Goal: Communication & Community: Answer question/provide support

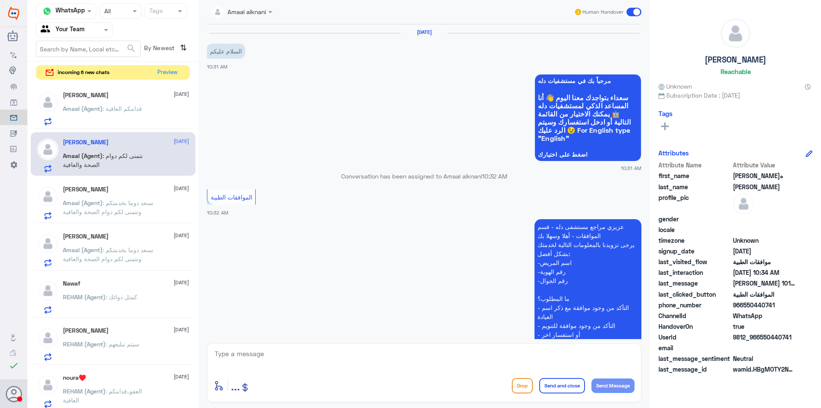
scroll to position [1229, 0]
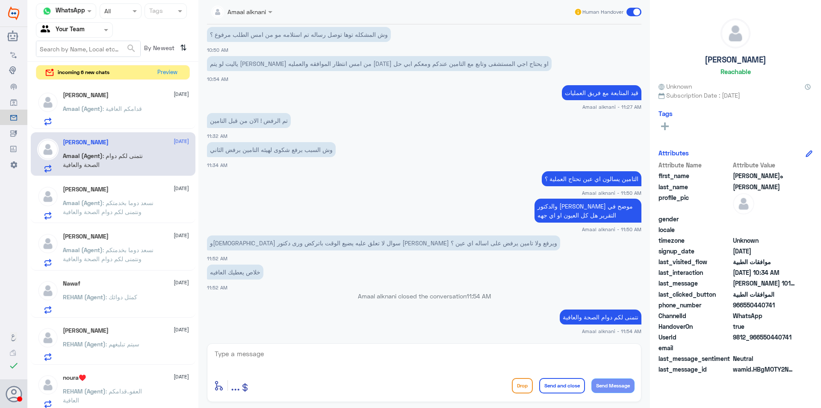
click at [138, 99] on div "[PERSON_NAME] [DATE] Amaal (Agent) : قدامكم العافية" at bounding box center [126, 109] width 126 height 34
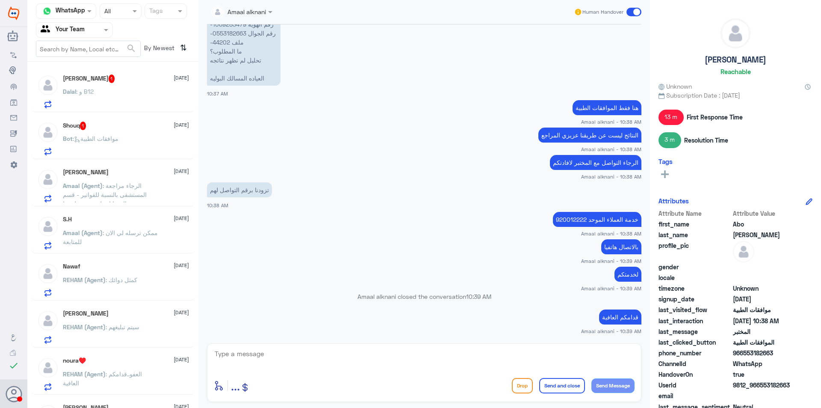
click at [140, 140] on div "Bot : موافقات الطبية" at bounding box center [126, 145] width 126 height 19
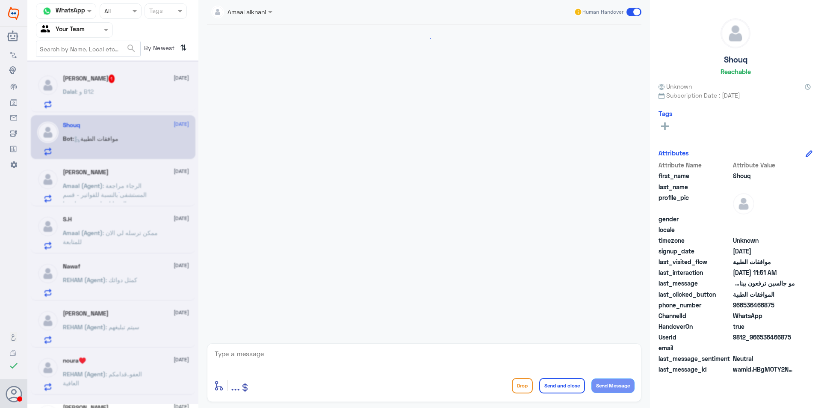
scroll to position [819, 0]
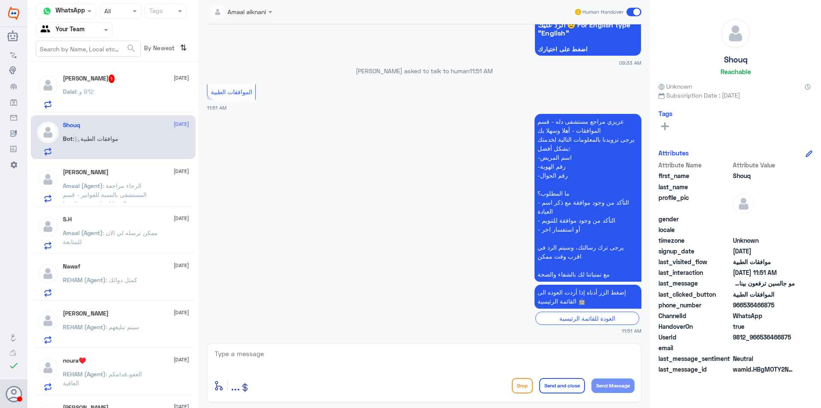
click at [374, 361] on textarea at bounding box center [424, 358] width 421 height 21
type textarea "l"
type textarea "مرحبا كيف اقدر اساعدك"
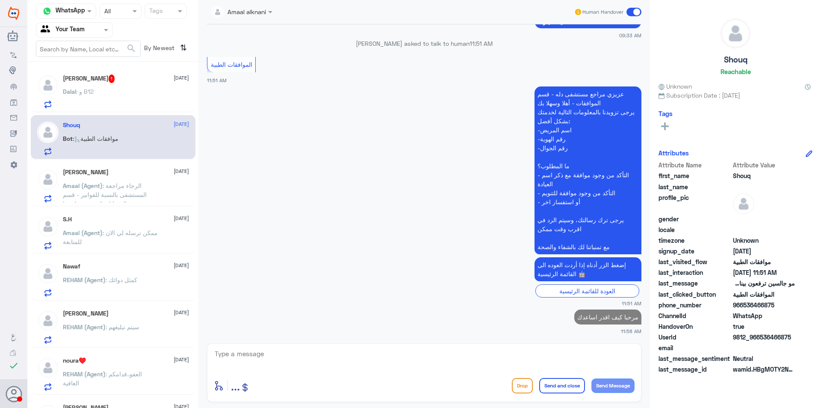
click at [80, 94] on span ": و B12" at bounding box center [85, 91] width 18 height 7
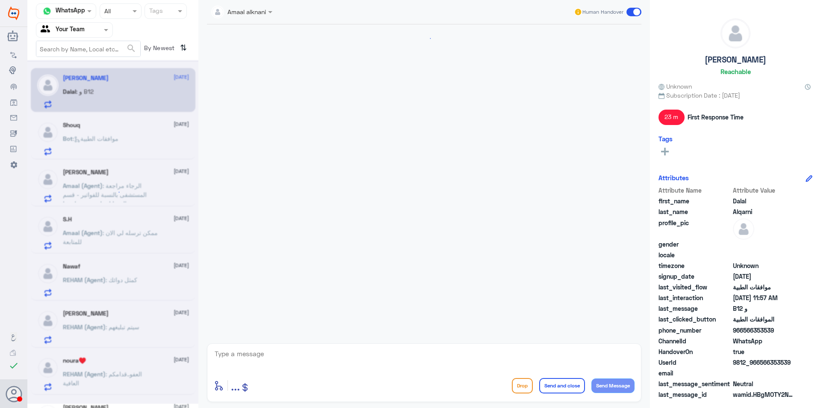
scroll to position [698, 0]
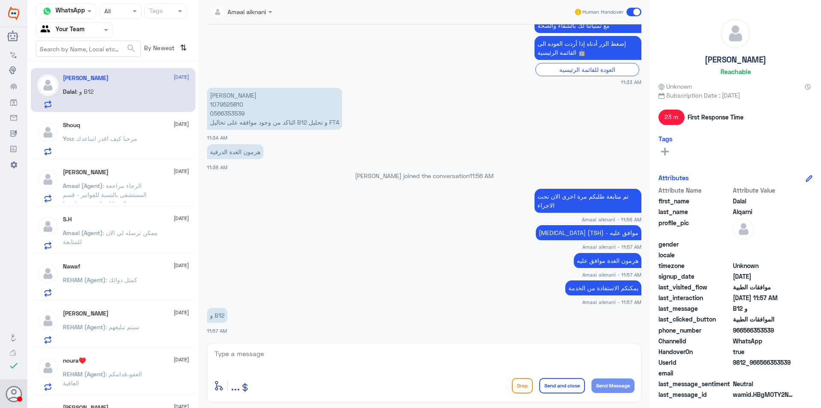
click at [217, 94] on p "[PERSON_NAME] 1079525810 0566353539 التاكد من وجود موافقه على تحاليل B12 و تحلي…" at bounding box center [274, 109] width 135 height 42
copy p "1079525810"
click at [369, 353] on textarea at bounding box center [424, 358] width 421 height 21
type textarea "لازال مرفوض من التامين"
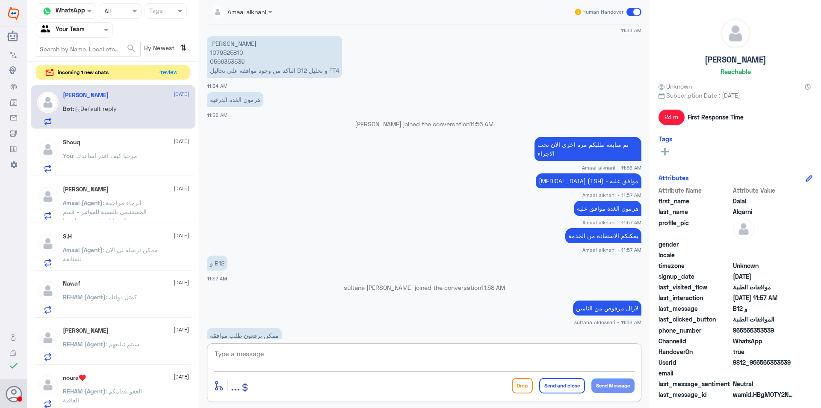
scroll to position [1018, 0]
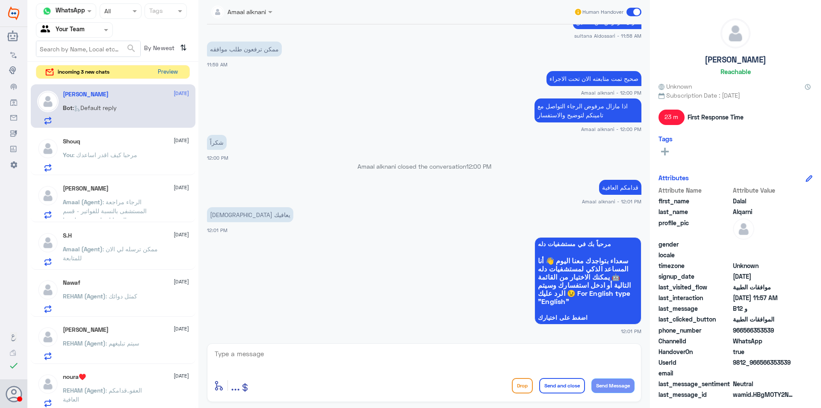
click at [167, 75] on button "Preview" at bounding box center [167, 71] width 27 height 13
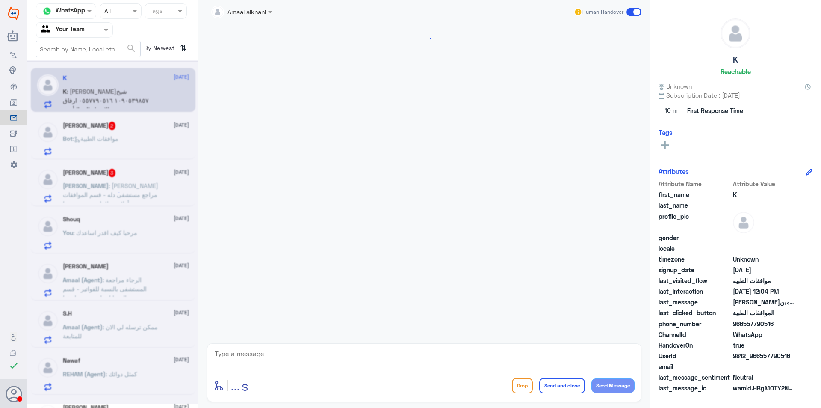
scroll to position [161, 0]
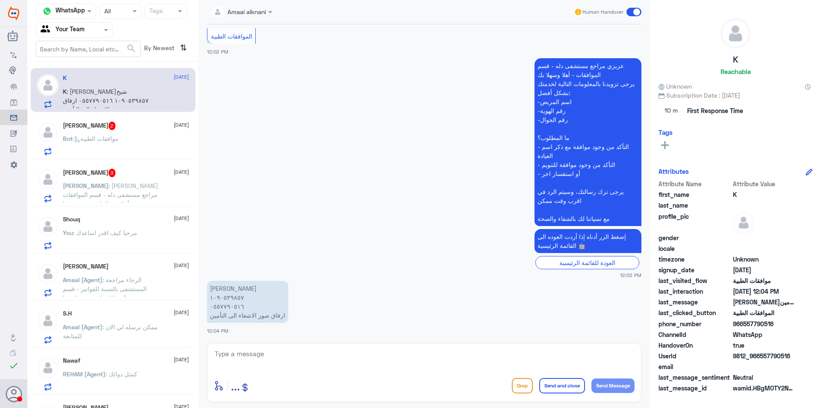
click at [228, 355] on textarea at bounding box center [424, 358] width 421 height 21
drag, startPoint x: 270, startPoint y: 356, endPoint x: 169, endPoint y: 350, distance: 101.5
click at [169, 350] on div "Channel WhatsApp Status × All Tags Agent Filter Your Team search By Newest ⇅ K …" at bounding box center [424, 205] width 794 height 410
type textarea "1090539857"
click at [319, 355] on textarea "1090539857" at bounding box center [424, 358] width 421 height 21
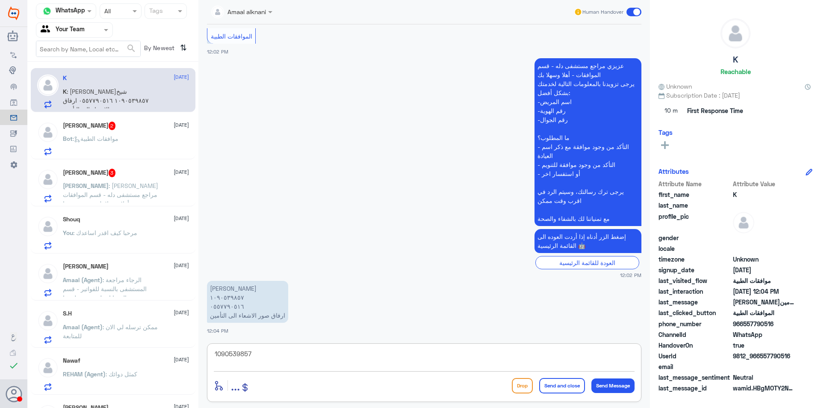
click at [319, 355] on textarea "1090539857" at bounding box center [424, 358] width 421 height 21
type textarea "تمت متابعة طلبك قيد الاجراء"
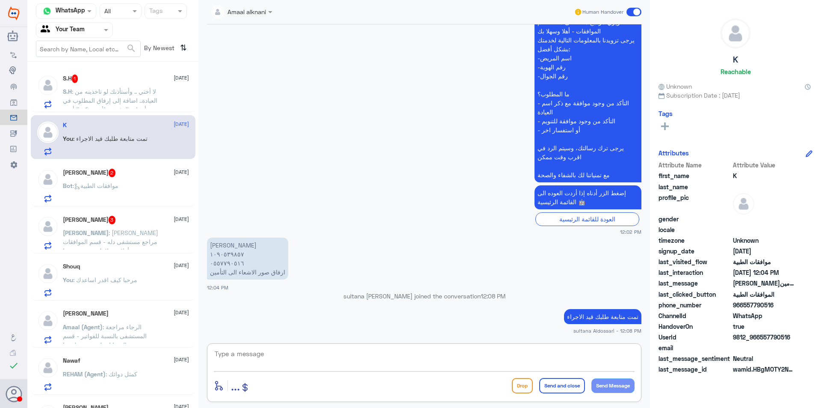
click at [110, 178] on div "Hend Alkadhi 2 [DATE] Bot : موافقات الطبية" at bounding box center [126, 186] width 126 height 34
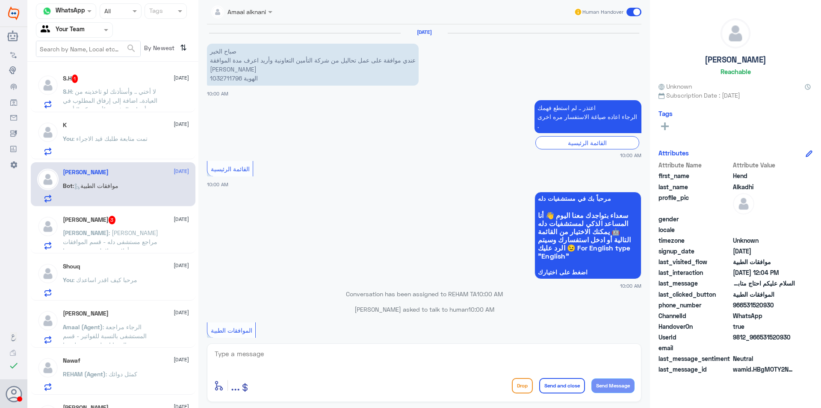
scroll to position [836, 0]
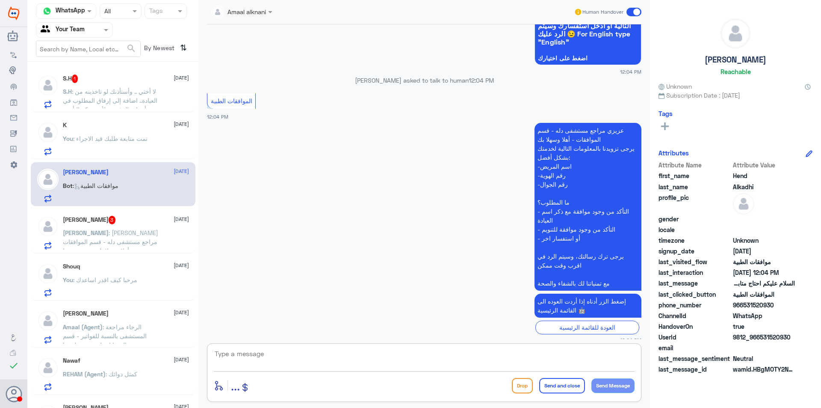
click at [340, 358] on textarea at bounding box center [424, 358] width 421 height 21
type textarea "l"
type textarea "مرحبا كيف اقدر اساعدك"
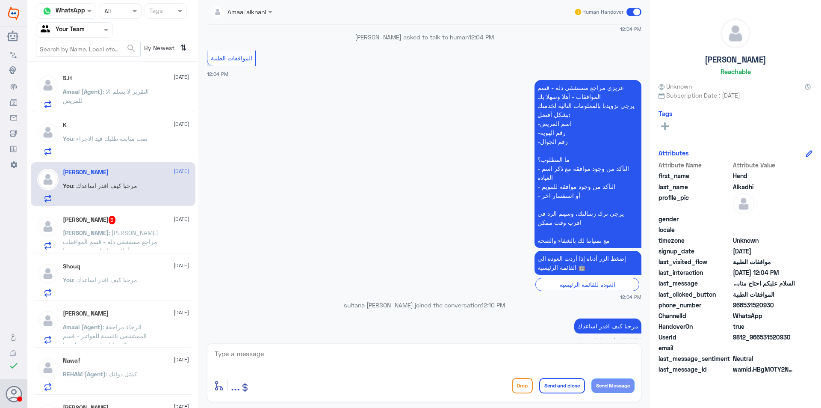
click at [126, 91] on span ": التقرير لا يسلم الا للمريض" at bounding box center [106, 96] width 86 height 16
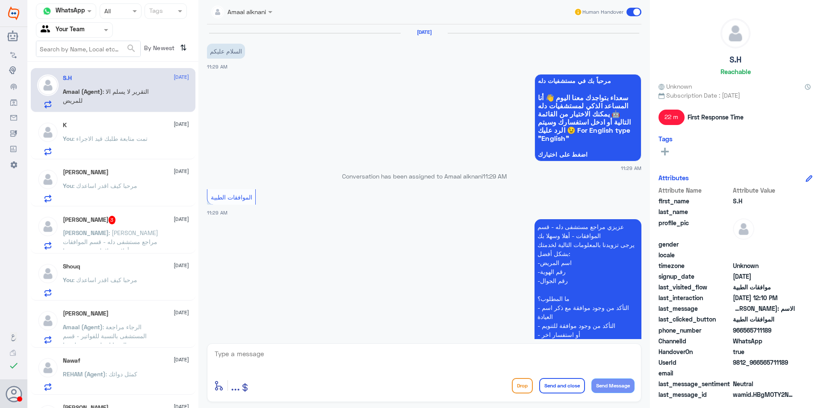
scroll to position [333, 0]
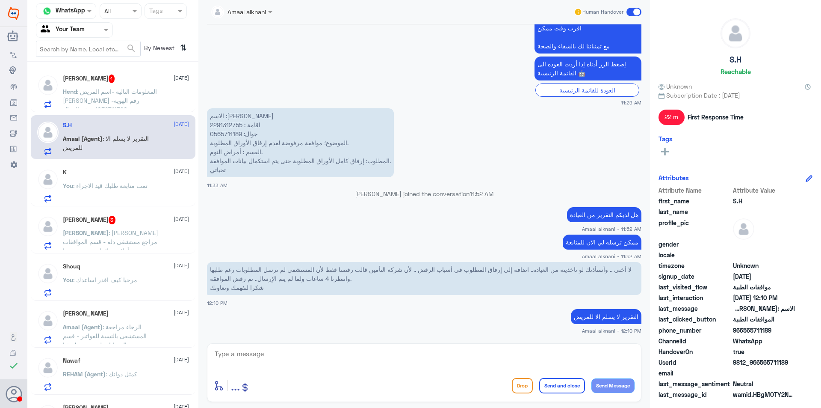
click at [128, 91] on span ": المعلومات التالية -اسم المريض [PERSON_NAME] -رقم الهوية 1032711796 -رقم الجوا…" at bounding box center [110, 159] width 95 height 142
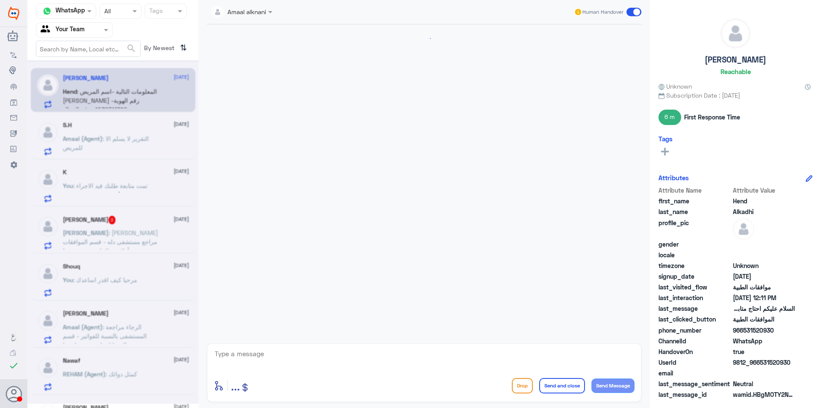
scroll to position [899, 0]
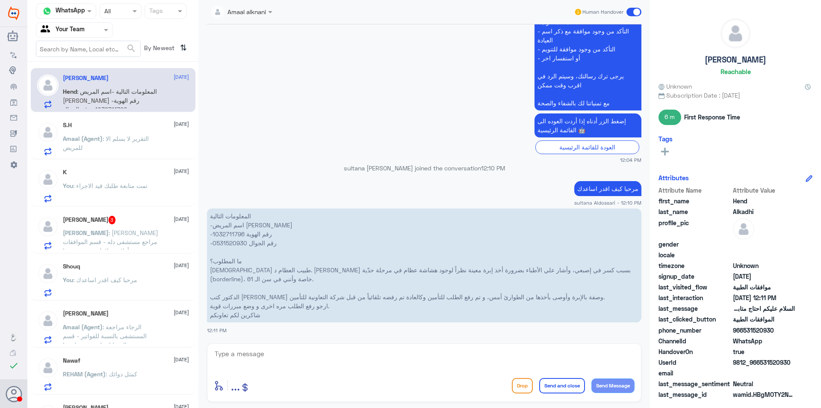
click at [231, 235] on p "المعلومات التالية -اسم المريض [PERSON_NAME] -رقم الهوية 1032711796 -رقم الجوال …" at bounding box center [424, 265] width 435 height 114
copy p "1032711796"
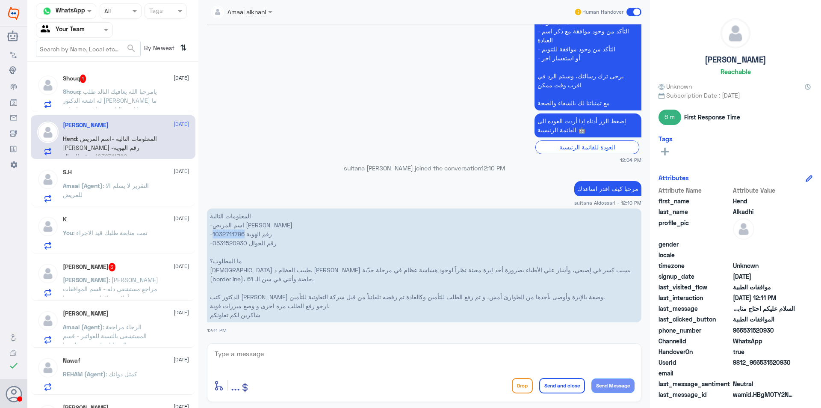
copy p "1032711796"
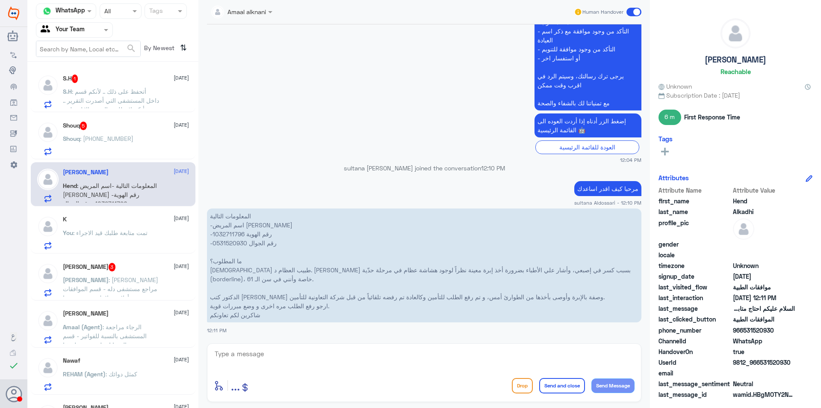
click at [276, 349] on textarea at bounding box center [424, 358] width 421 height 21
type textarea "j"
type textarea "تمت متابعة طلبكم مرة اخرى قيد الاجراء لدى التامين"
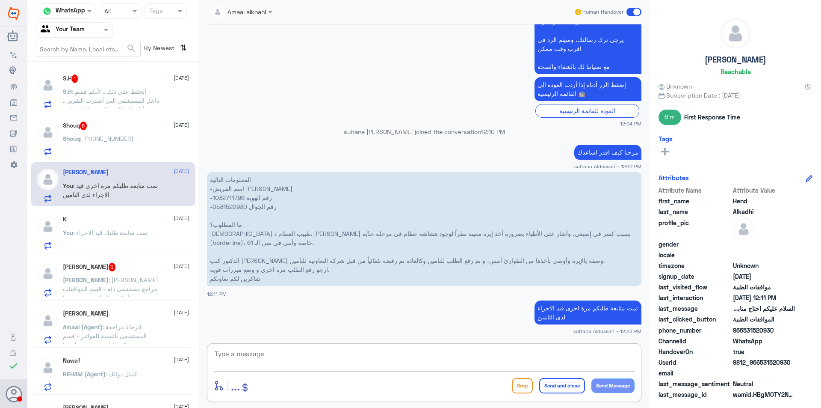
click at [126, 94] on span ": أتحفظ على ذلك .. لأنكم قسم داخل المستشفى التي أصدرت التقرير .. وأنكم لا تطلبو…" at bounding box center [111, 123] width 96 height 70
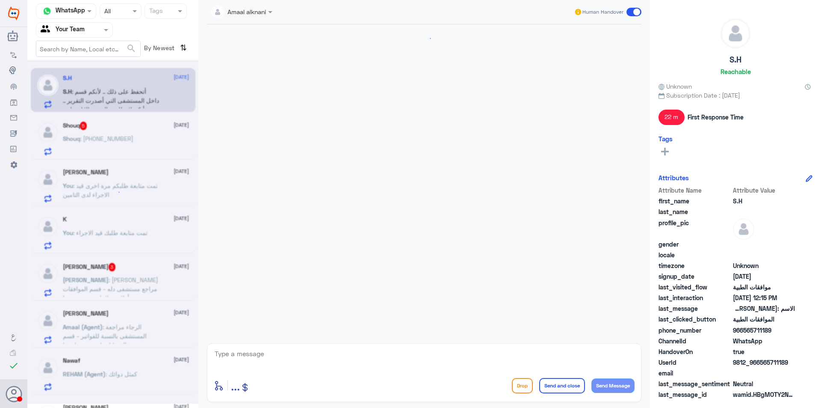
scroll to position [380, 0]
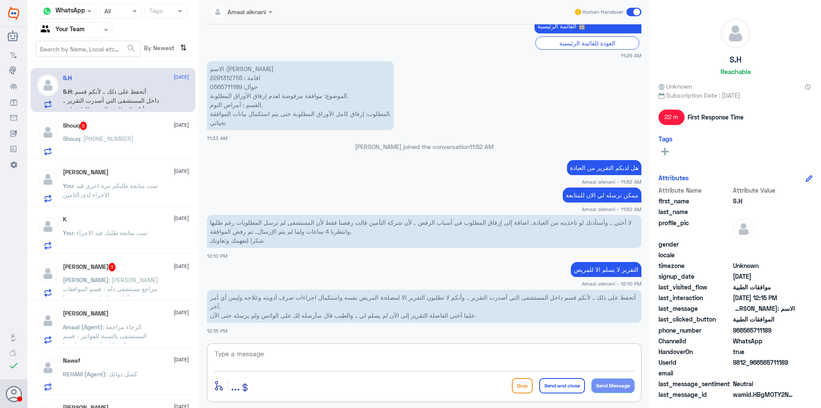
click at [393, 359] on textarea at bounding box center [424, 358] width 421 height 21
type textarea "هل تم التاوصل مع قسم التقارير الطبيه لتاكد من صدور التقرير من الطبيب المعالج ؟؟"
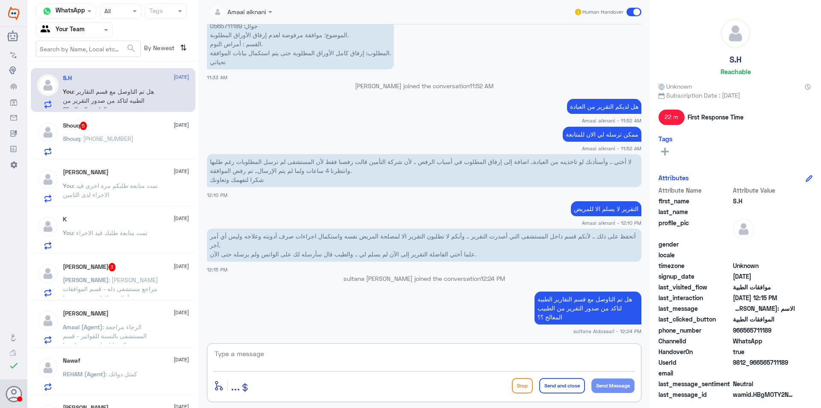
click at [141, 120] on div "Shouq 5 [DATE] Shouq : [PHONE_NUMBER]" at bounding box center [113, 137] width 165 height 44
click at [136, 131] on div "Shouq 5 [DATE] Shouq : [PHONE_NUMBER]" at bounding box center [126, 138] width 126 height 34
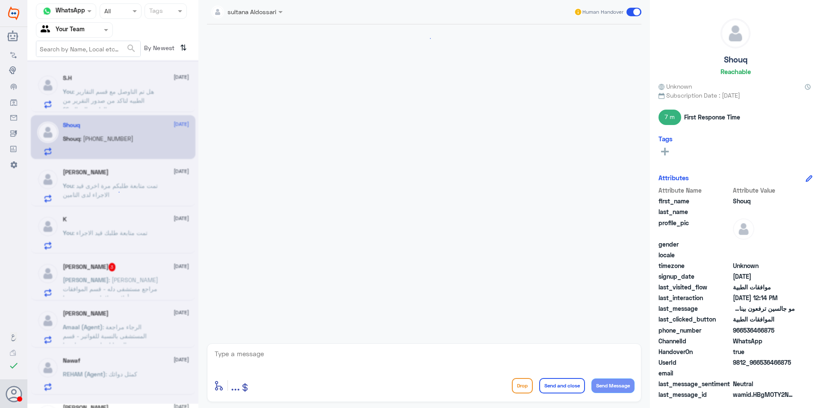
scroll to position [784, 0]
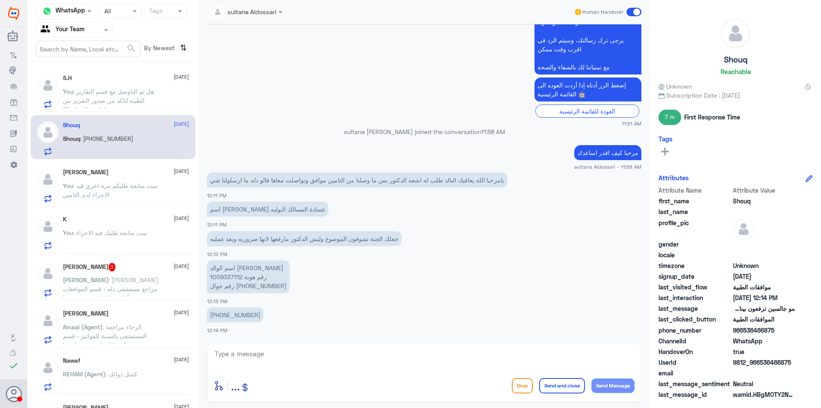
click at [225, 276] on p "اسم الوالد [PERSON_NAME] رقم هوية 1009337112 رقم جوال [PHONE_NUMBER]" at bounding box center [248, 276] width 83 height 33
copy p "1009337112"
click at [290, 358] on textarea at bounding box center [424, 358] width 421 height 21
type textarea "لايوجد طلب جديد في النظام يرجى التاكد من الطبيب المعالج لرفع الطلب واضافتها في …"
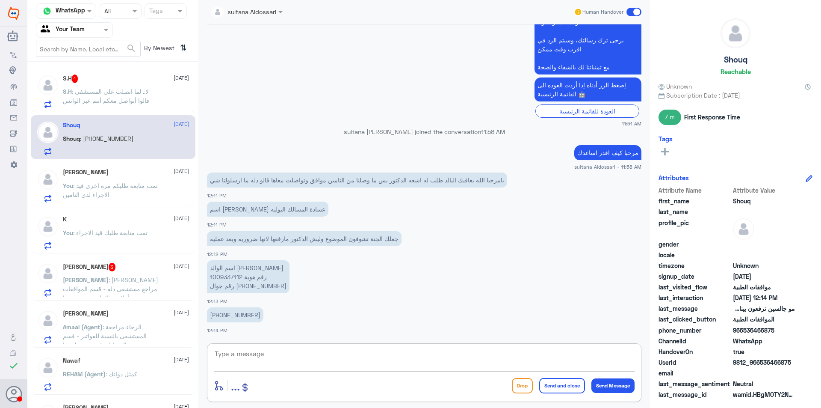
scroll to position [829, 0]
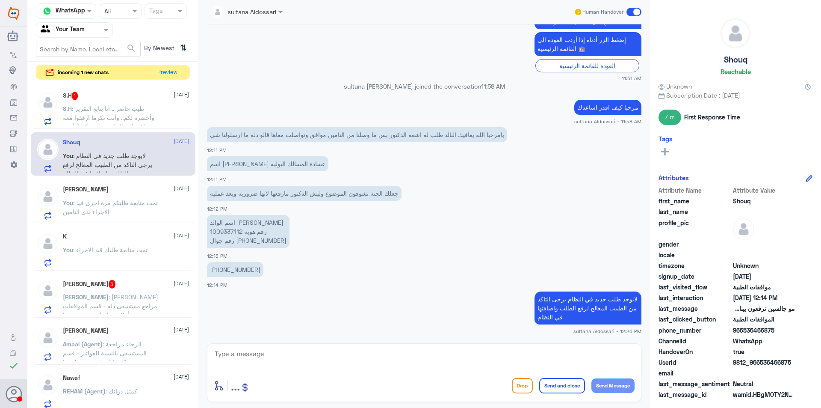
click at [111, 116] on span ": طيب حاضر .. أنا بتابع التقرير وأحضره لكم.. وأنت تكرما ارفقوا معه باقي المطلوب…" at bounding box center [109, 117] width 92 height 25
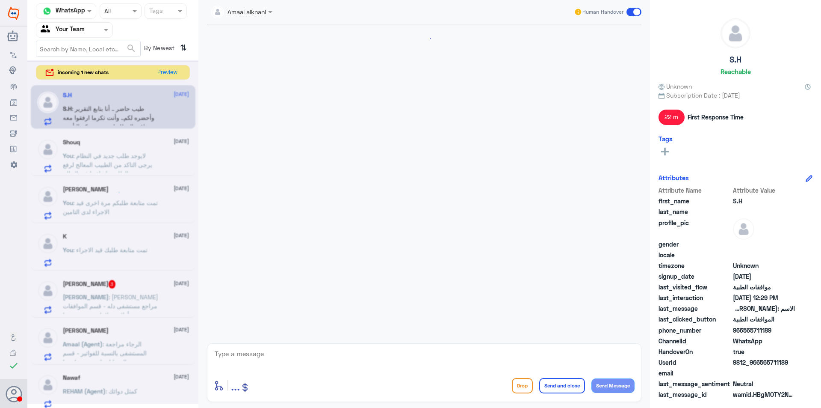
scroll to position [618, 0]
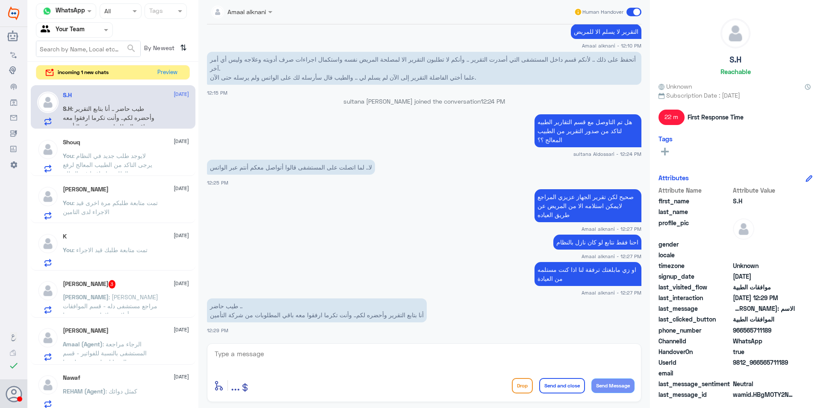
click at [338, 347] on div "enter flow name ... Drop Send and close Send Message" at bounding box center [424, 372] width 435 height 59
click at [328, 348] on textarea at bounding box center [424, 358] width 421 height 21
type textarea "f"
type textarea "ابشر بئذن الله"
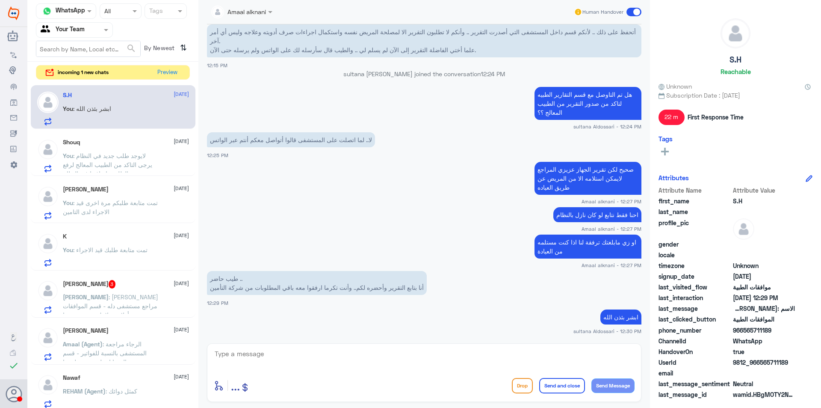
click at [129, 290] on div "[PERSON_NAME] 3 [DATE] [PERSON_NAME] : [PERSON_NAME] مراجع مستشفى دله - قسم الم…" at bounding box center [126, 297] width 126 height 34
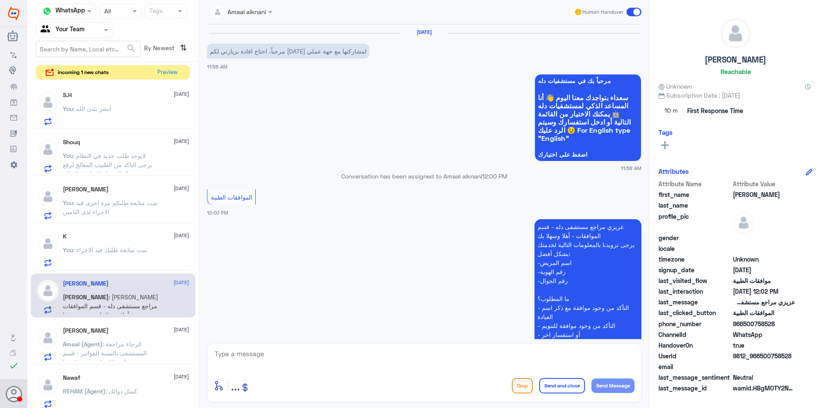
scroll to position [278, 0]
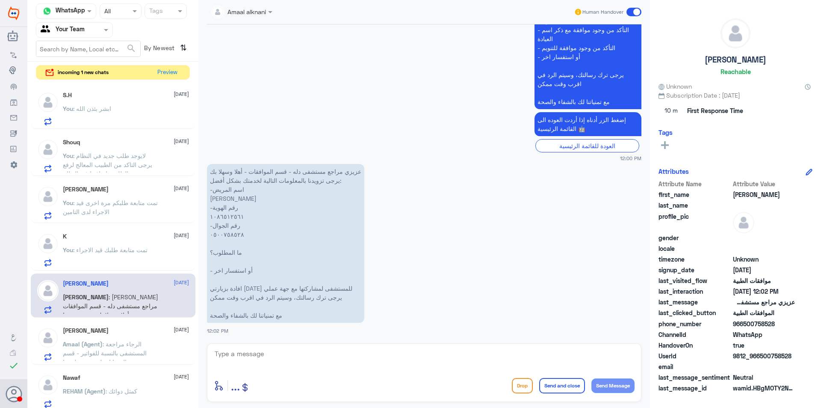
click at [347, 349] on textarea at bounding box center [424, 358] width 421 height 21
type textarea "عزيزي المراجع يرجى التواصل مع قسم التقارير الطبيه لتزويدكم هنا فقط الموافقات ال…"
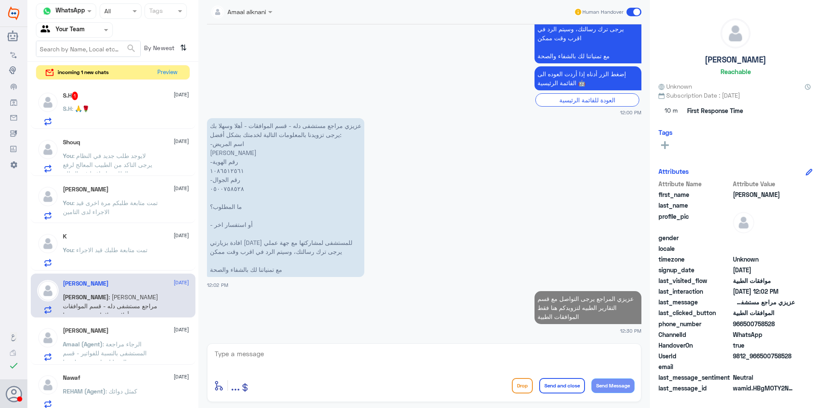
click at [104, 113] on div "S.H : 🙏🌹" at bounding box center [126, 115] width 126 height 19
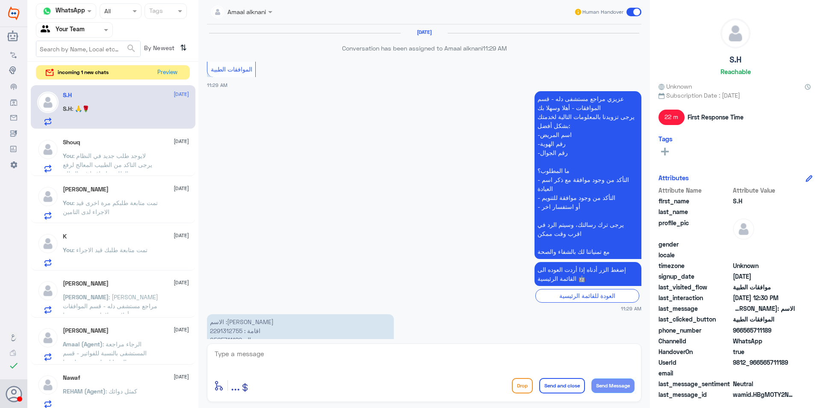
scroll to position [547, 0]
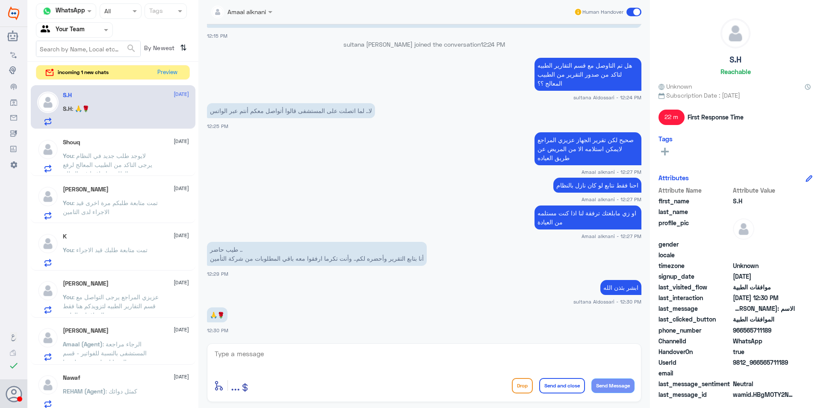
click at [258, 357] on textarea at bounding box center [424, 358] width 421 height 21
type textarea "اي خدمة اخرى"
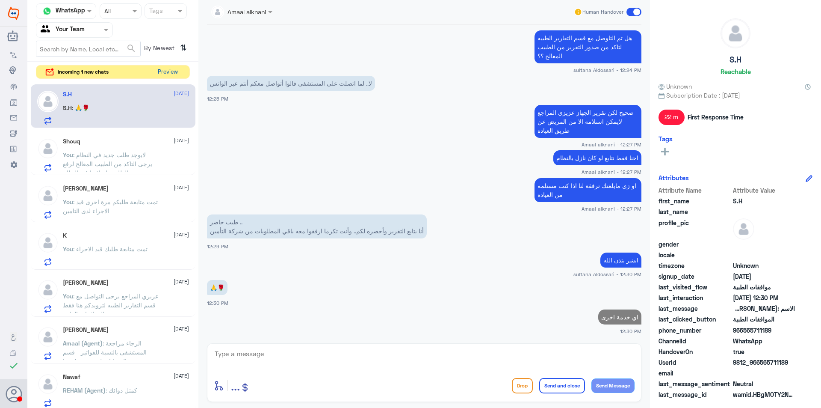
click at [167, 72] on button "Preview" at bounding box center [167, 71] width 27 height 13
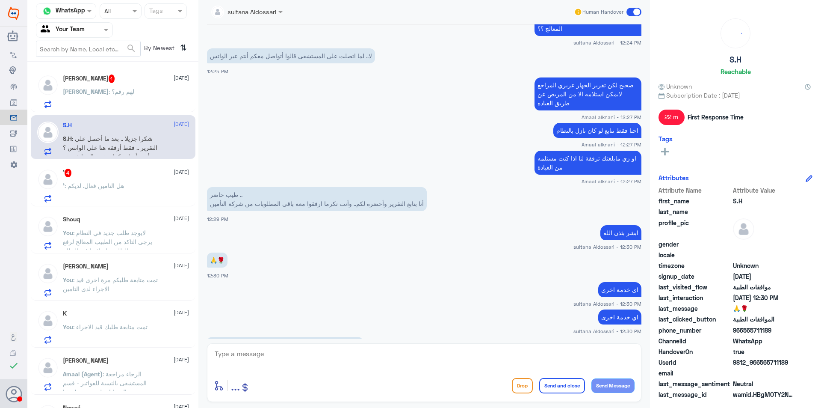
scroll to position [658, 0]
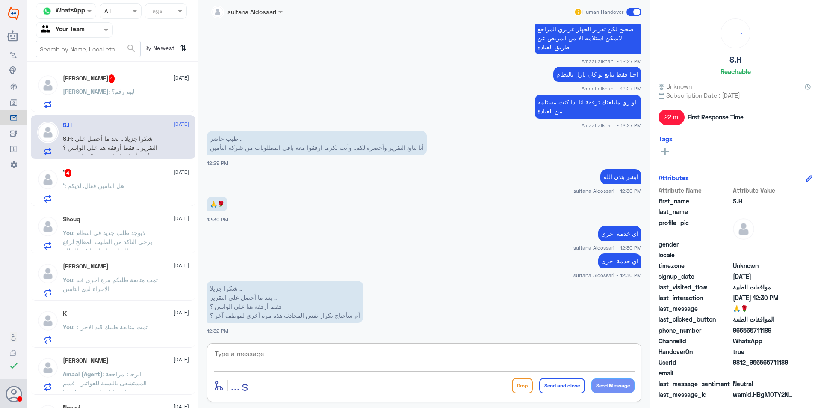
click at [315, 350] on textarea at bounding box center [424, 358] width 421 height 21
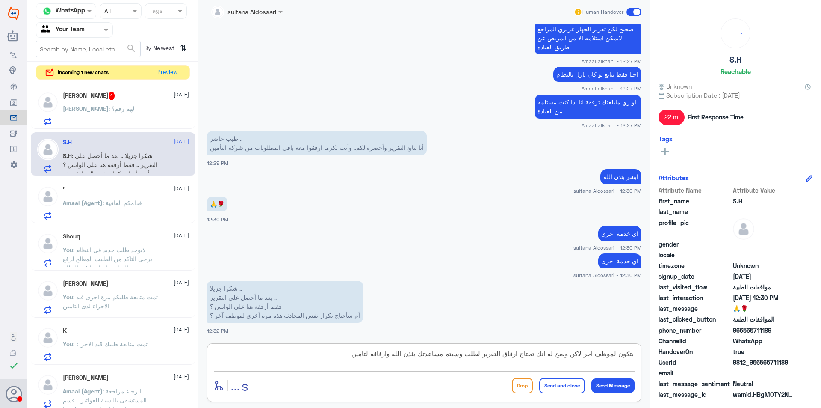
type textarea "بتكون لموظف اخر لاكن وضح له انك تحتاج ارفاق التقرير لطلب وسيتم مساعدتك بئذن الل…"
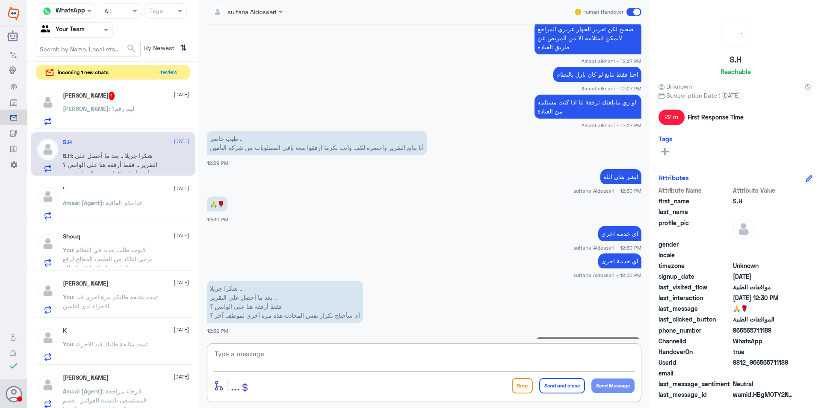
scroll to position [703, 0]
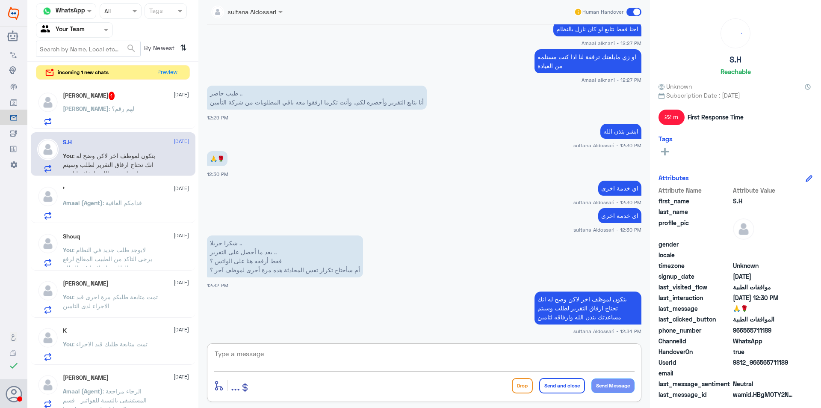
click at [110, 113] on div "[PERSON_NAME] : لهم رقم؟" at bounding box center [126, 115] width 126 height 19
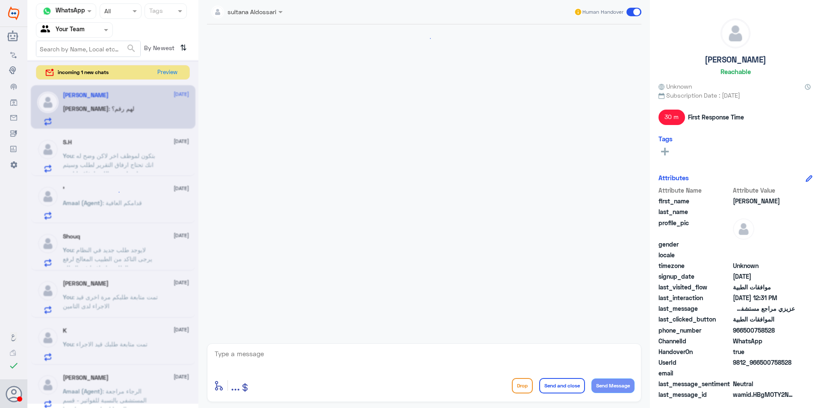
scroll to position [368, 0]
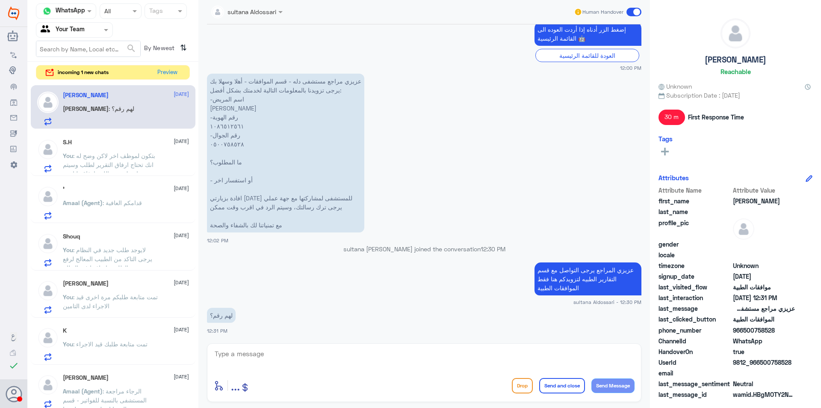
click at [267, 355] on textarea at bounding box center [424, 358] width 421 height 21
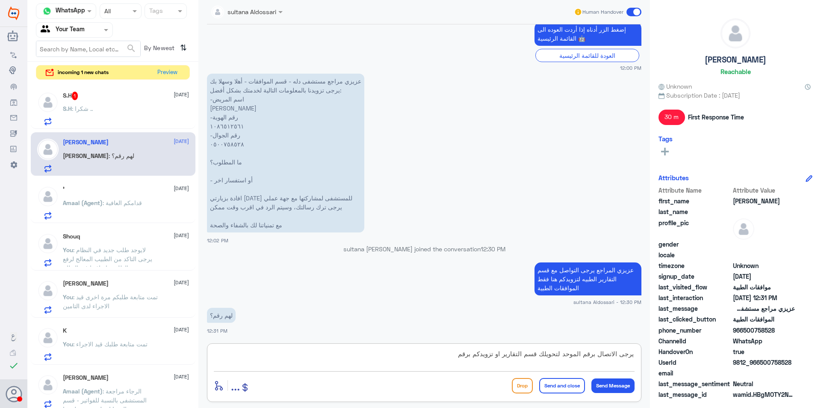
type textarea "يرجى الاتصال برقم الموحد لتحويلك قسم التقارير او تزويدكم برقم"
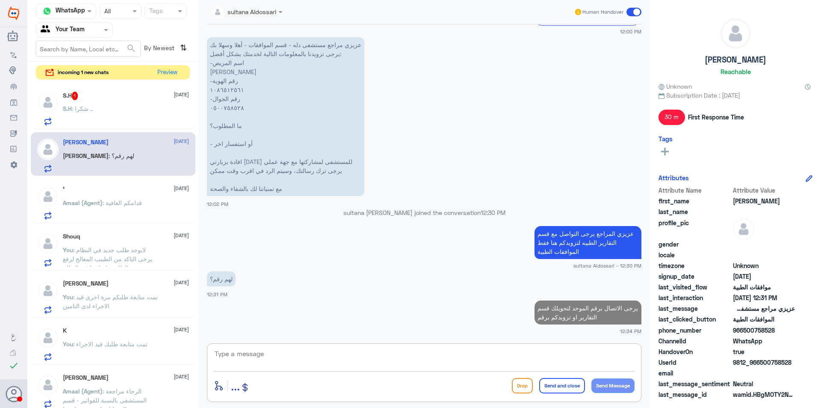
click at [133, 97] on div "S.H 1 [DATE]" at bounding box center [126, 96] width 126 height 9
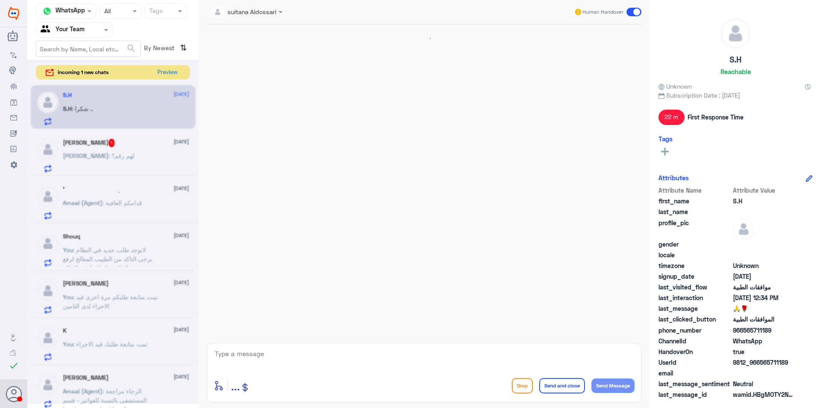
scroll to position [435, 0]
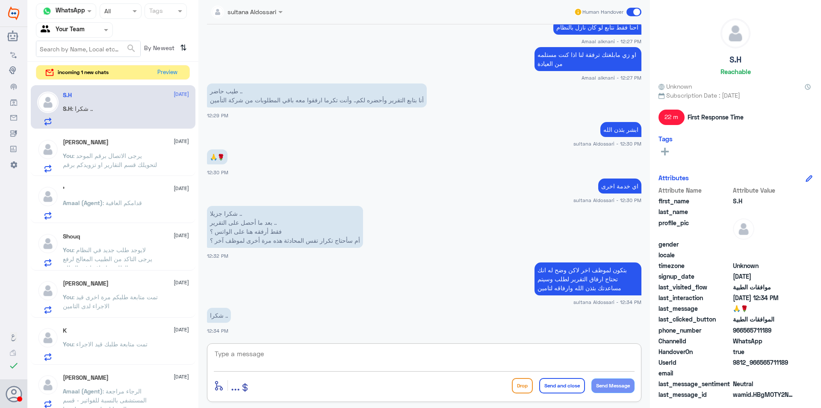
click at [293, 361] on textarea at bounding box center [424, 358] width 421 height 21
type textarea "العفو سعدنا بخدمتك"
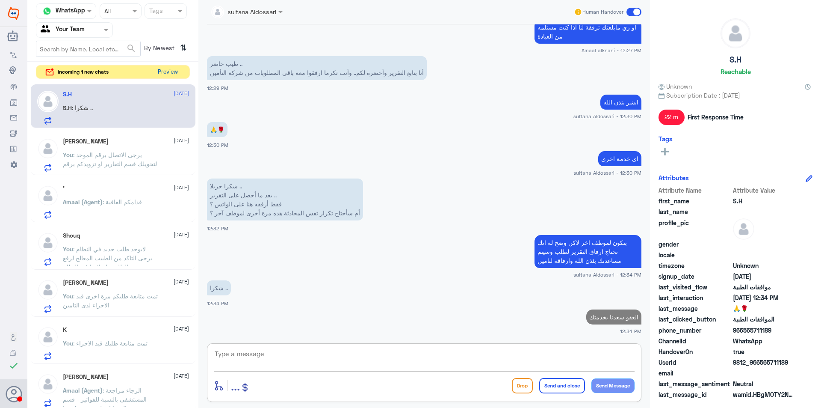
click at [171, 71] on button "Preview" at bounding box center [167, 71] width 27 height 13
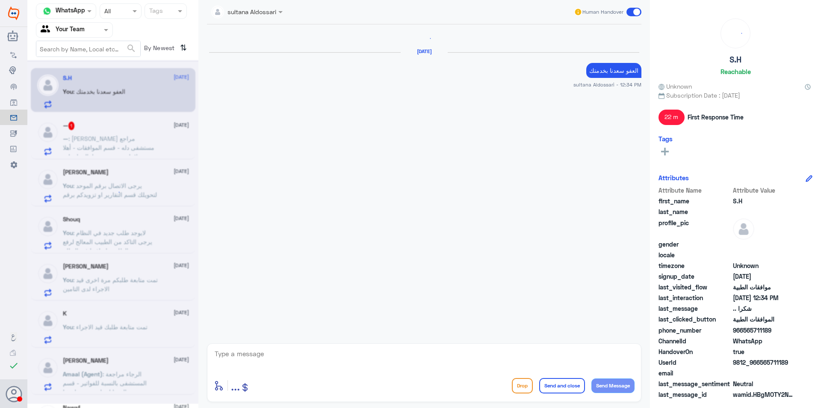
scroll to position [409, 0]
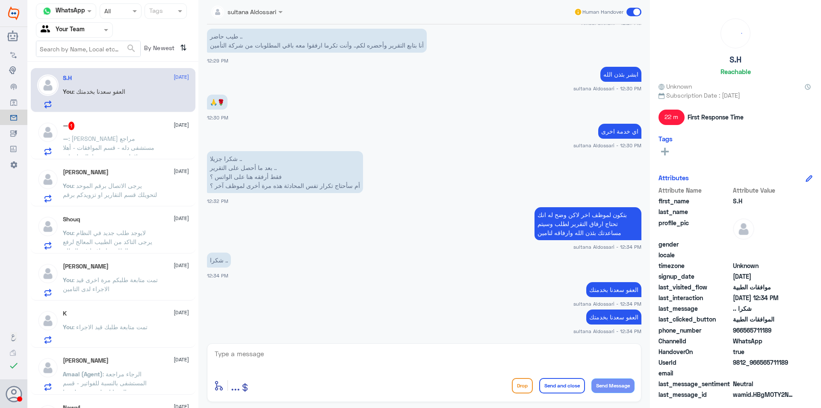
click at [142, 145] on span ": [PERSON_NAME] مراجع مستشفى دله - قسم الموافقات - أهلا وسهلا بك يرجى تزويدنا ب…" at bounding box center [109, 192] width 92 height 115
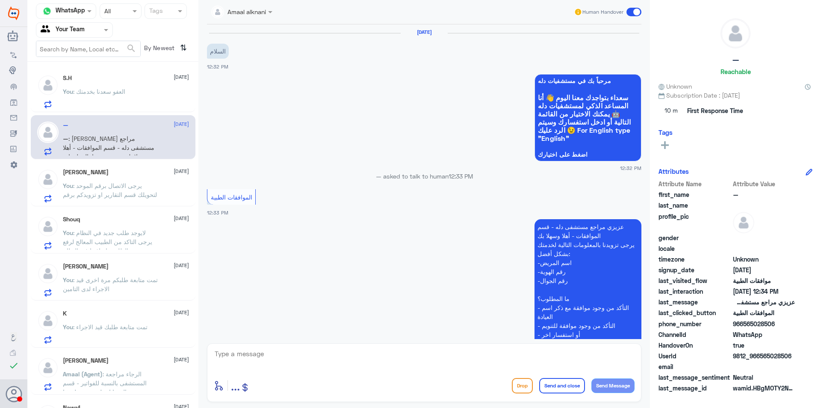
scroll to position [601, 0]
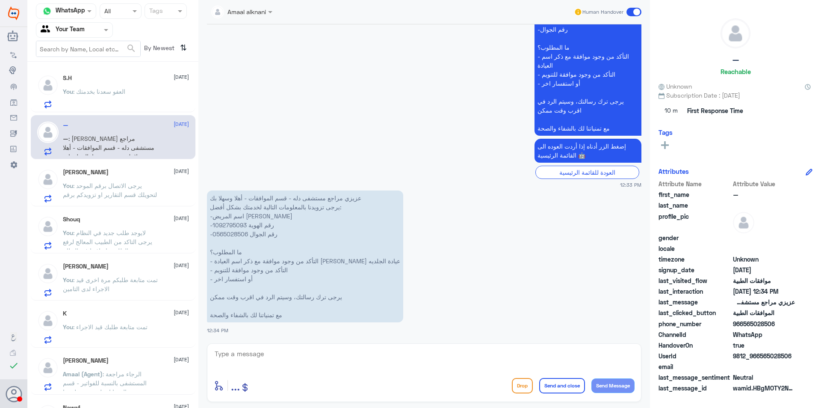
click at [231, 224] on p "عزيزي مراجع مستشفى دله - قسم الموافقات - أهلا وسهلا بك يرجى تزويدنا بالمعلومات …" at bounding box center [305, 256] width 196 height 132
copy p "1092795093"
click at [225, 234] on p "عزيزي مراجع مستشفى دله - قسم الموافقات - أهلا وسهلا بك يرجى تزويدنا بالمعلومات …" at bounding box center [305, 256] width 196 height 132
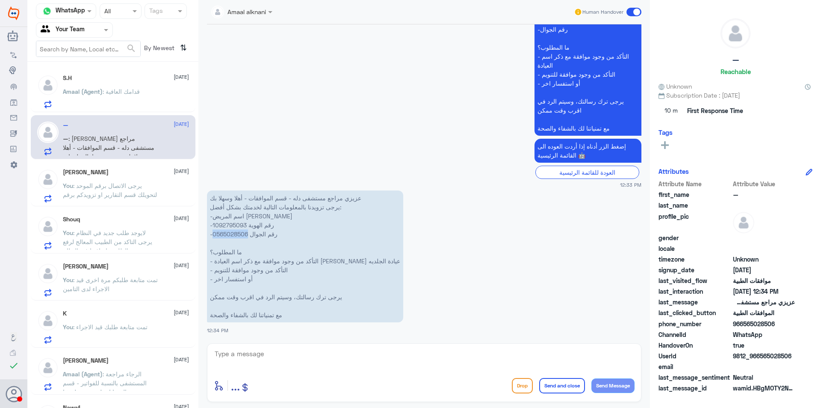
copy p "0565028506"
click at [272, 362] on textarea at bounding box center [424, 358] width 421 height 21
type textarea "من فضلك زودني برقم الطلب"
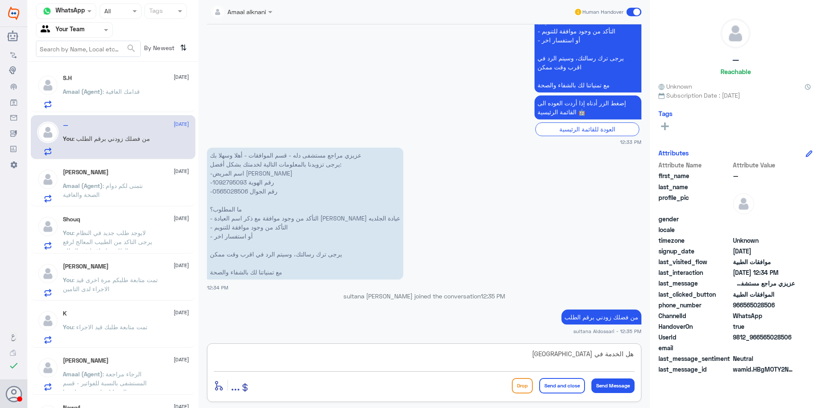
type textarea "هل الخدمة في [GEOGRAPHIC_DATA]"
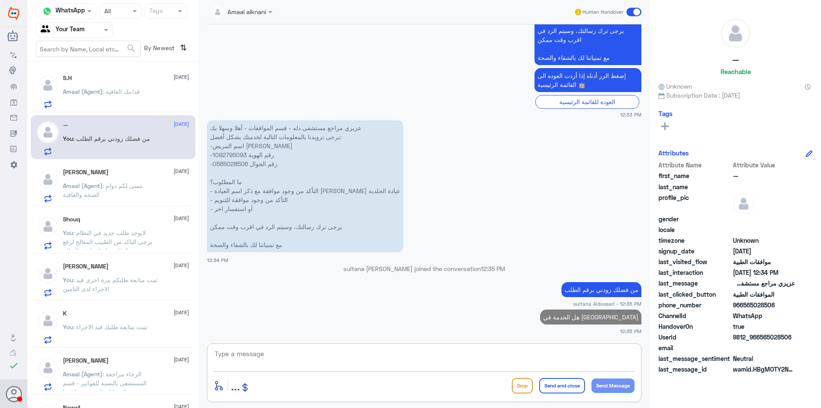
click at [88, 30] on div at bounding box center [74, 30] width 76 height 10
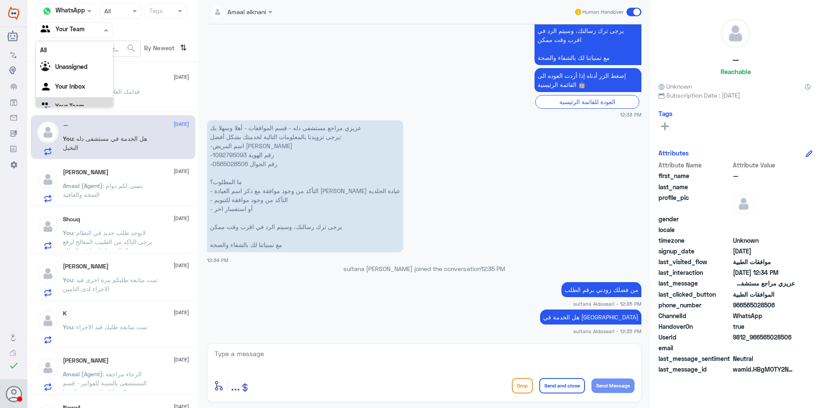
scroll to position [11, 0]
click at [90, 78] on div "Your Inbox" at bounding box center [74, 77] width 77 height 20
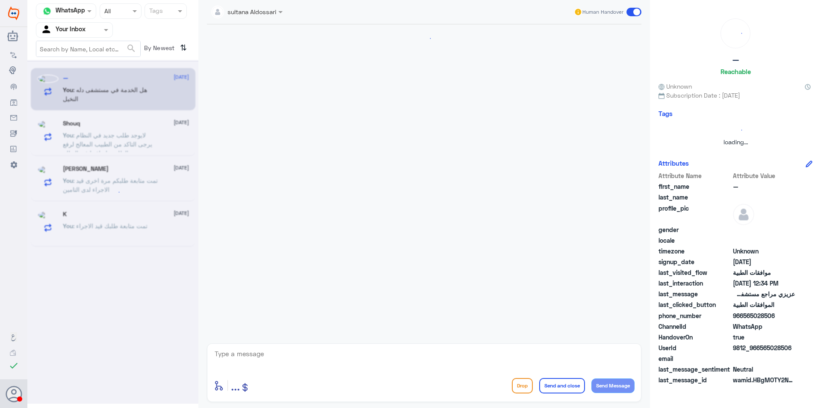
scroll to position [0, 0]
click at [90, 33] on div at bounding box center [74, 30] width 76 height 10
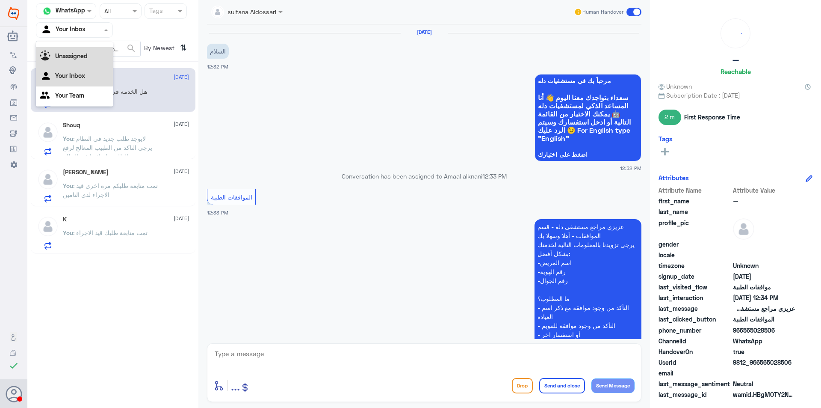
scroll to position [671, 0]
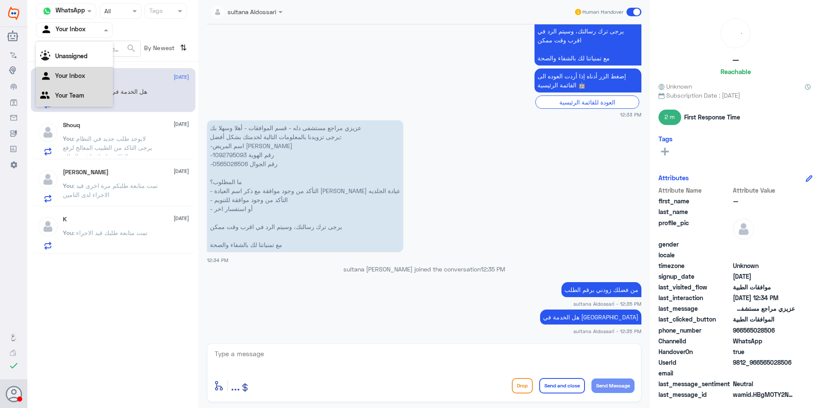
click at [76, 102] on div "Your Team" at bounding box center [74, 96] width 77 height 20
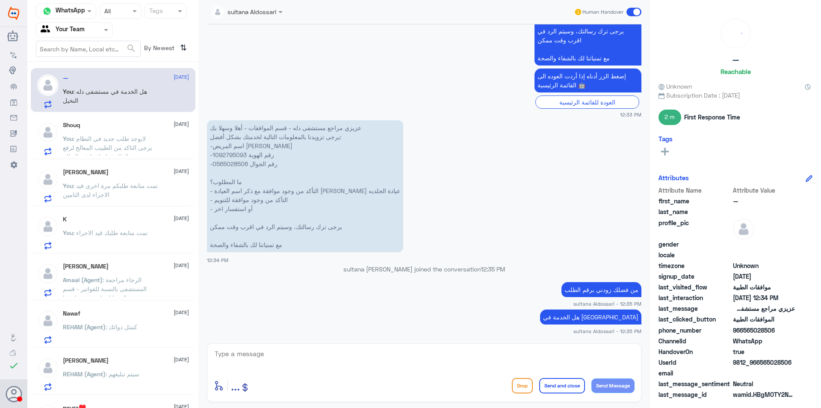
click at [123, 193] on p "You : تمت متابعة طلبكم مرة اخرى قيد الاجراء لدى التامين" at bounding box center [111, 191] width 96 height 21
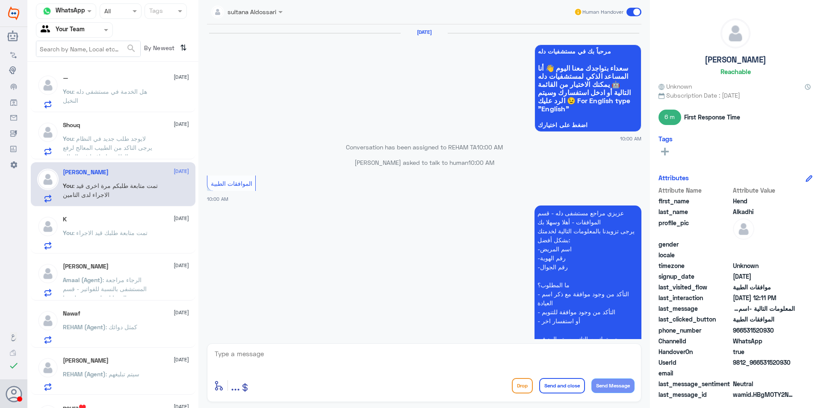
scroll to position [905, 0]
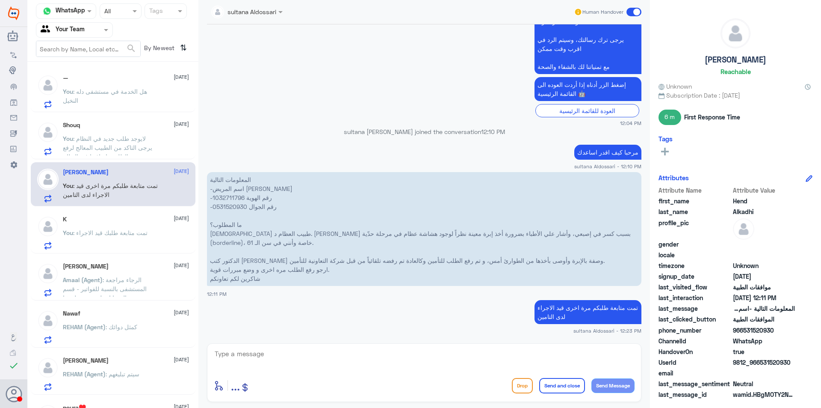
click at [123, 228] on p "You : تمت متابعة طلبك قيد الاجراء" at bounding box center [105, 238] width 85 height 21
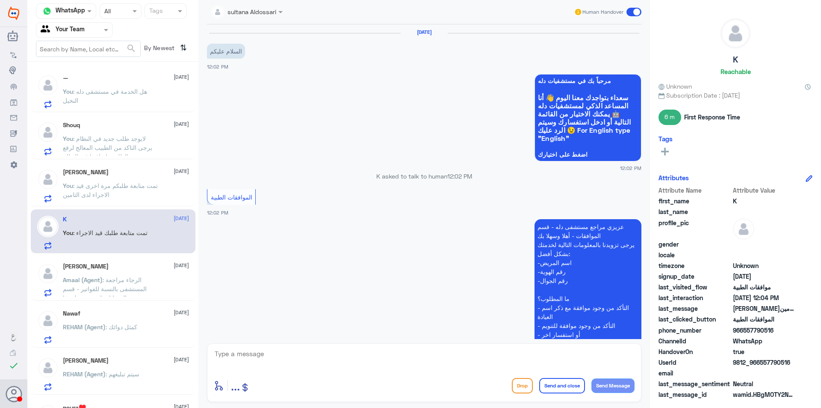
scroll to position [204, 0]
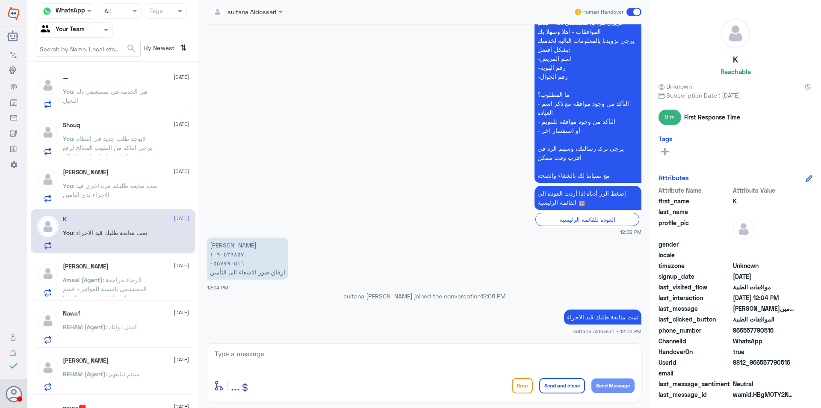
click at [124, 281] on span ": الرجاء مراجعة المستشفى بالنسبة للفواتير - قسم الحسابات ليس عن طريقنا" at bounding box center [105, 288] width 84 height 25
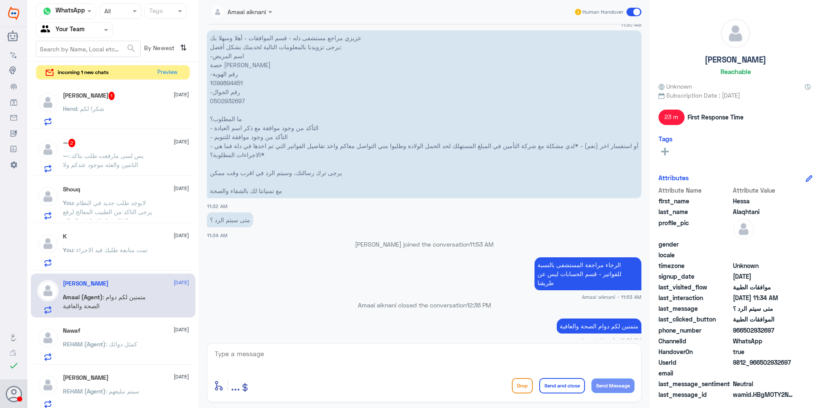
click at [136, 109] on div "Hend : شكرا لكم" at bounding box center [126, 115] width 126 height 19
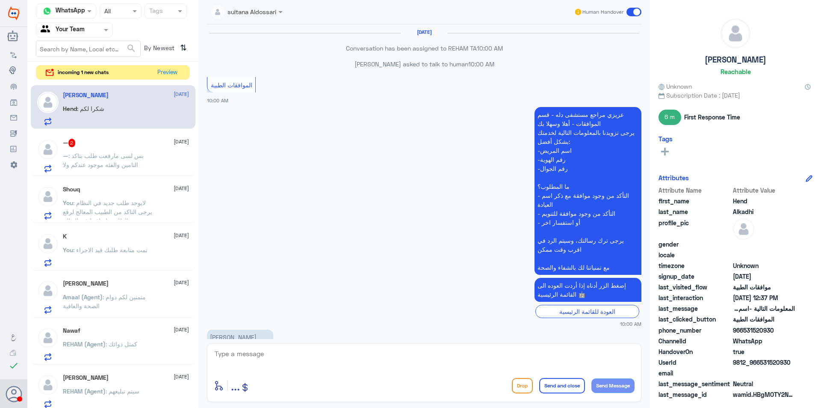
scroll to position [836, 0]
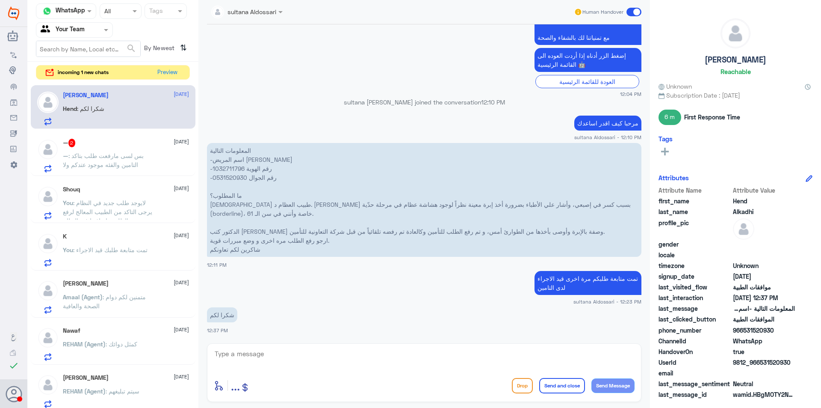
click at [127, 151] on p "— : بس لسى مارفعت طلب بتاكد التامين والفئه موجود عتدكم ولا" at bounding box center [111, 161] width 96 height 21
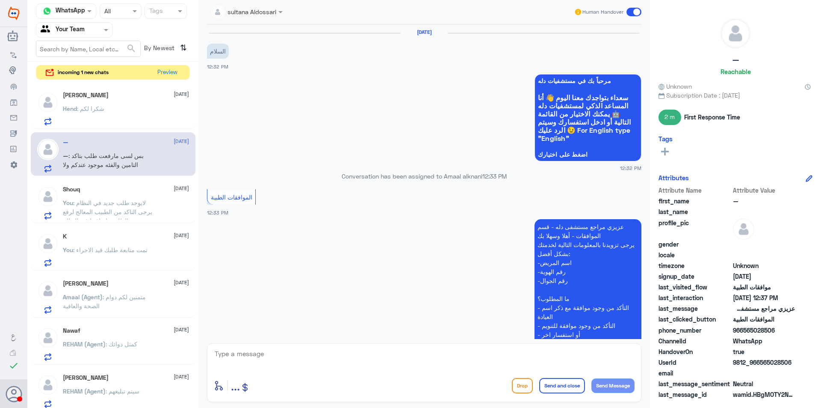
scroll to position [738, 0]
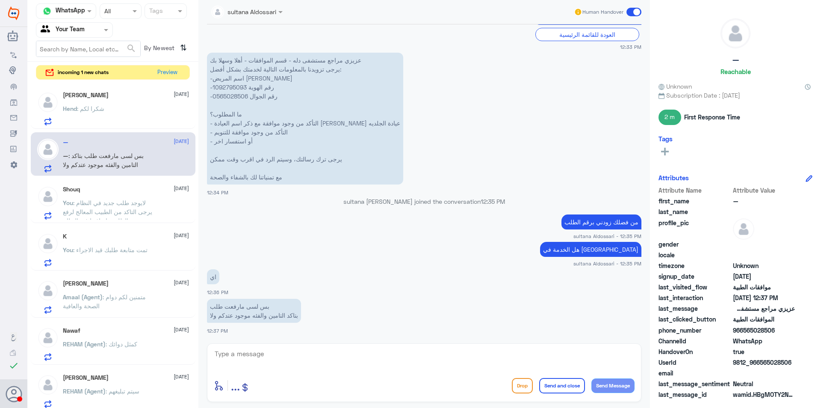
click at [237, 86] on p "عزيزي مراجع مستشفى دله - قسم الموافقات - أهلا وسهلا بك يرجى تزويدنا بالمعلومات …" at bounding box center [305, 119] width 196 height 132
copy p "1092795093"
click at [297, 361] on textarea at bounding box center [424, 358] width 421 height 21
type textarea "اعتذر منك التامين غير فعال لدينا يرجى التواصل مع التامين لتزويدكم بشبكة المستشف…"
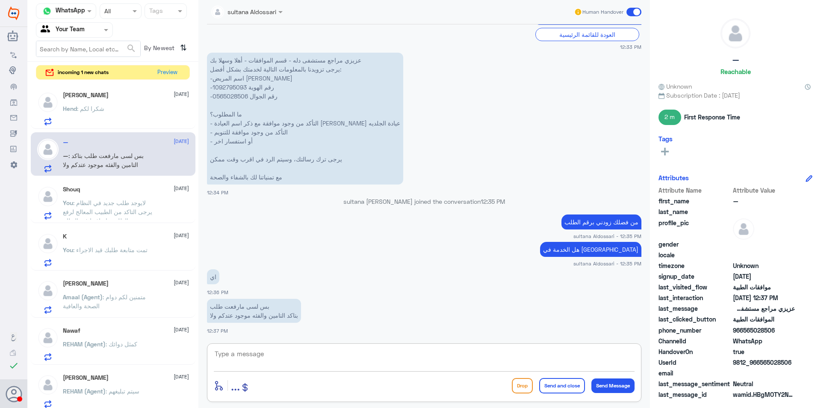
scroll to position [784, 0]
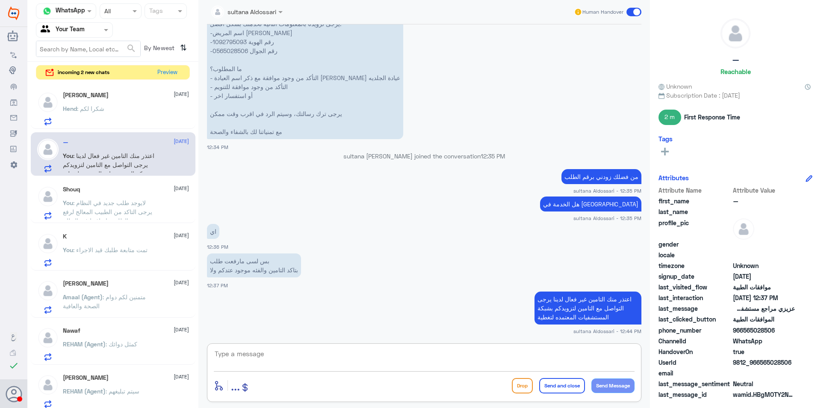
click at [100, 107] on span ": شكرا لكم" at bounding box center [90, 108] width 27 height 7
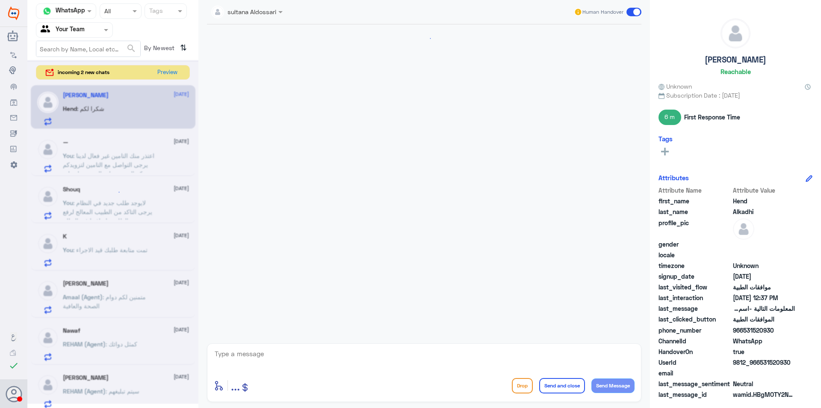
scroll to position [836, 0]
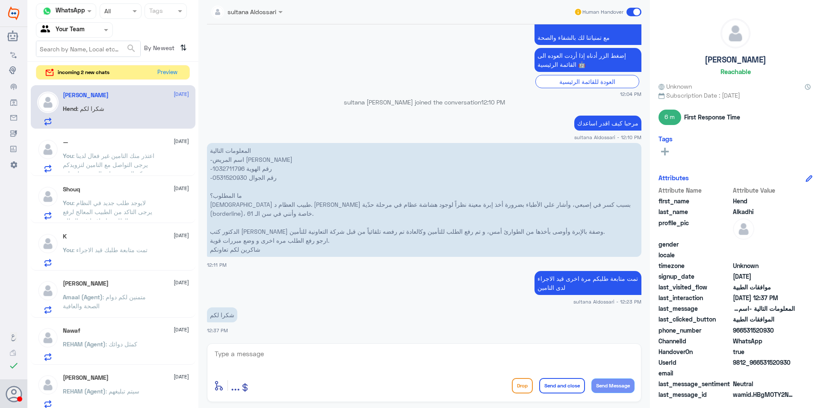
click at [122, 75] on div "incoming 2 new chats Preview" at bounding box center [113, 72] width 154 height 15
click at [167, 72] on button "Preview" at bounding box center [167, 71] width 27 height 13
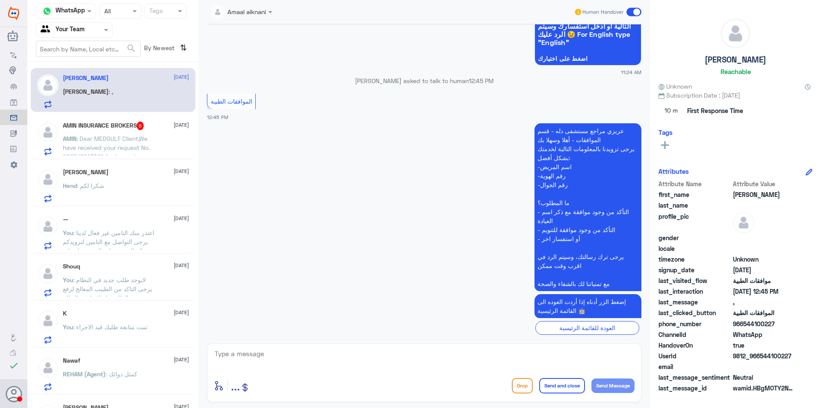
scroll to position [806, 0]
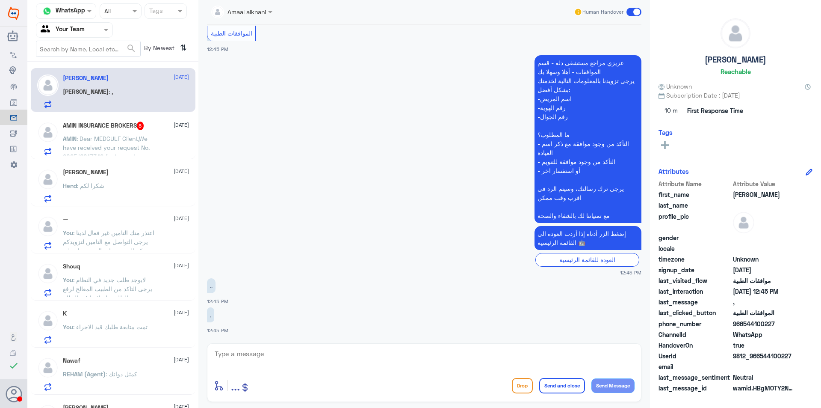
click at [290, 348] on textarea at bounding box center [424, 358] width 421 height 21
type textarea "l"
type textarea "مرحبا كيف اقدر اساعدك"
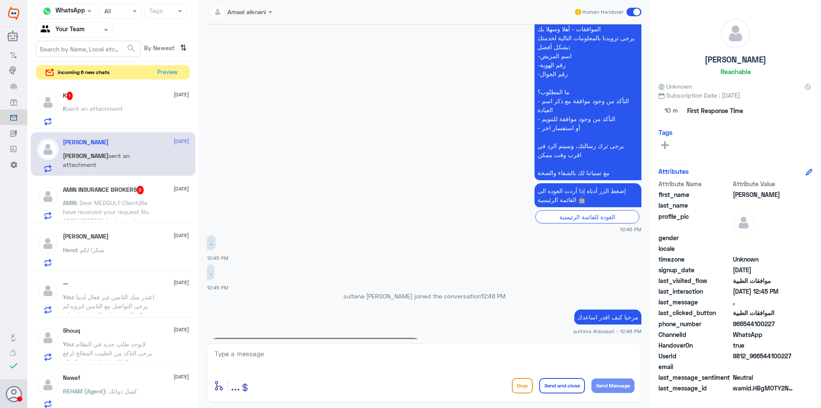
scroll to position [871, 0]
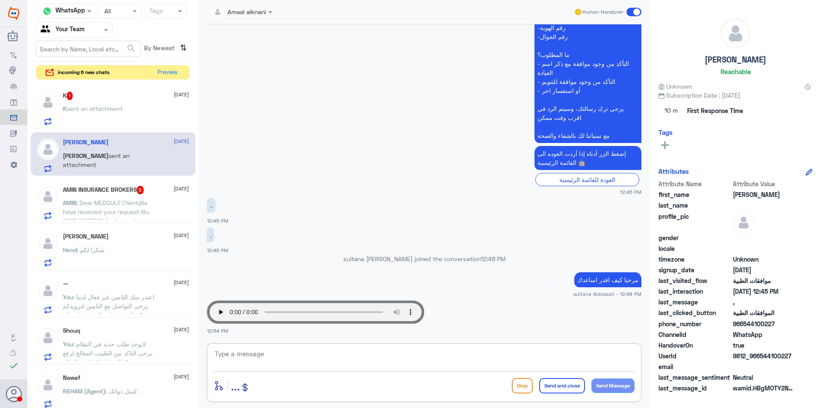
click at [325, 352] on textarea at bounding box center [424, 358] width 421 height 21
type textarea "."
type textarea "زودنا به نسخة pdf"
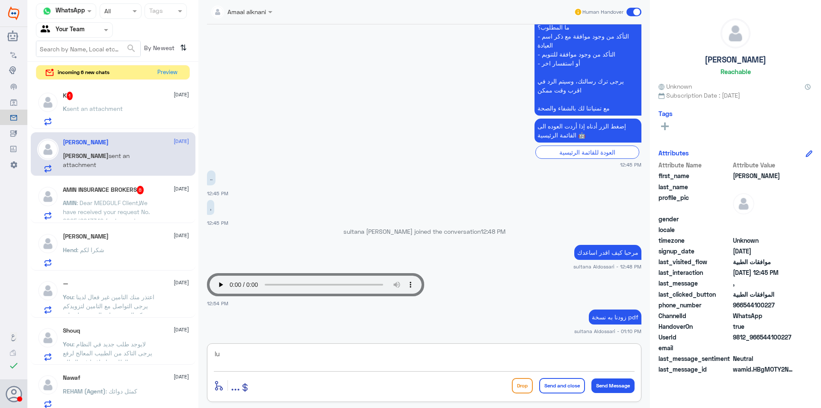
type textarea "l"
type textarea "مع رقم الملف والطلب"
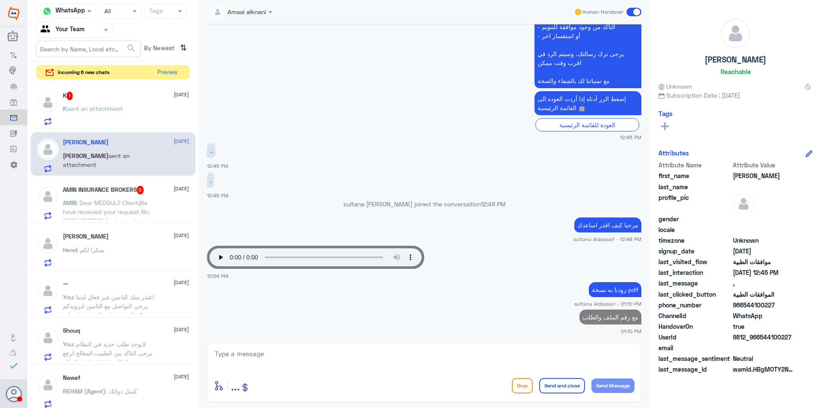
click at [102, 111] on span "sent an attachment" at bounding box center [95, 108] width 56 height 7
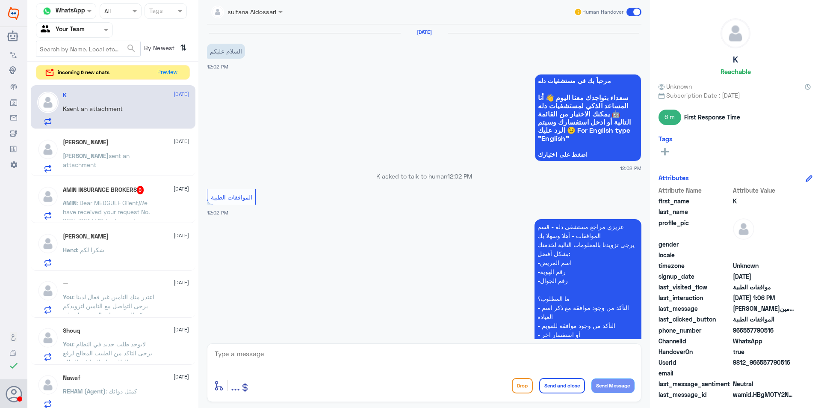
scroll to position [233, 0]
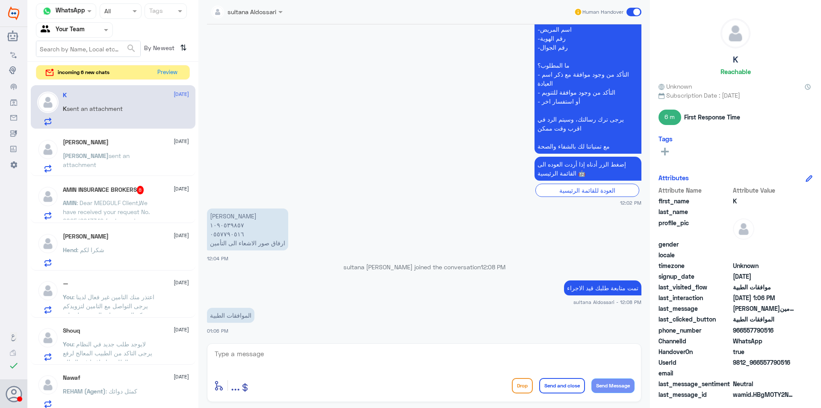
click at [327, 354] on textarea at bounding box center [424, 358] width 421 height 21
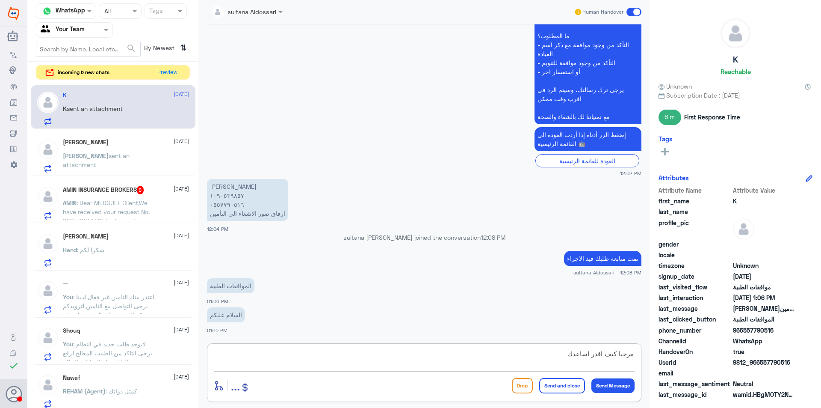
type textarea "مرحبا كيف اقدر اساعدك"
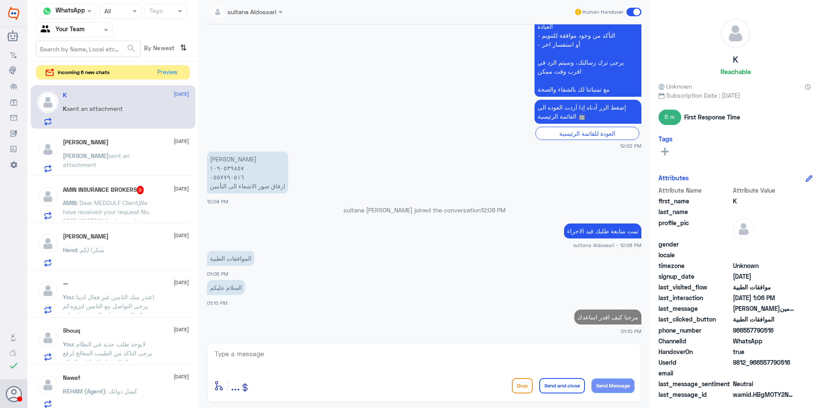
click at [229, 167] on p "[PERSON_NAME]شيخ ١٠٩٠٥٣٩٨٥٧ ٠٥٥٧٧٩٠٥١٦ ارفاق صور الاشعاء الى التأمين" at bounding box center [247, 172] width 81 height 42
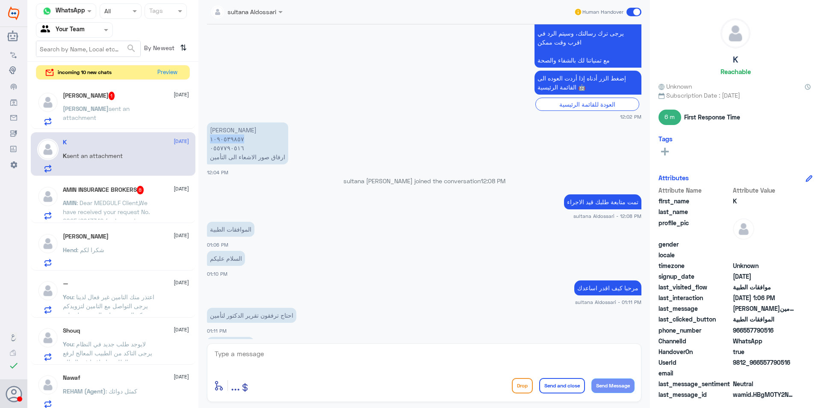
scroll to position [601, 0]
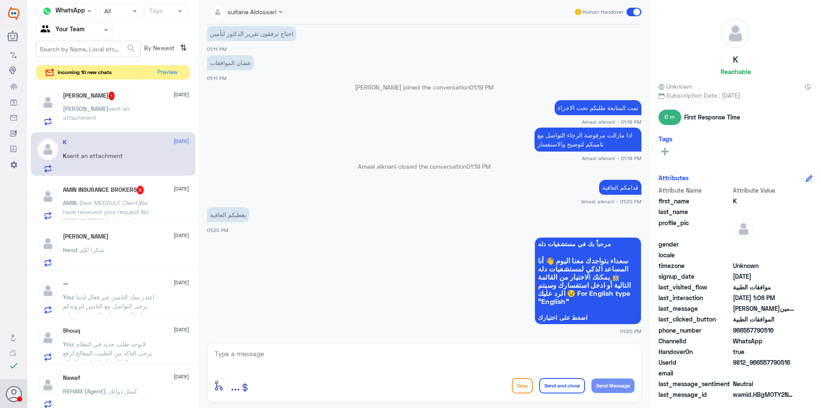
click at [123, 103] on div "[PERSON_NAME] 1 [DATE] [PERSON_NAME] sent an attachment" at bounding box center [126, 109] width 126 height 34
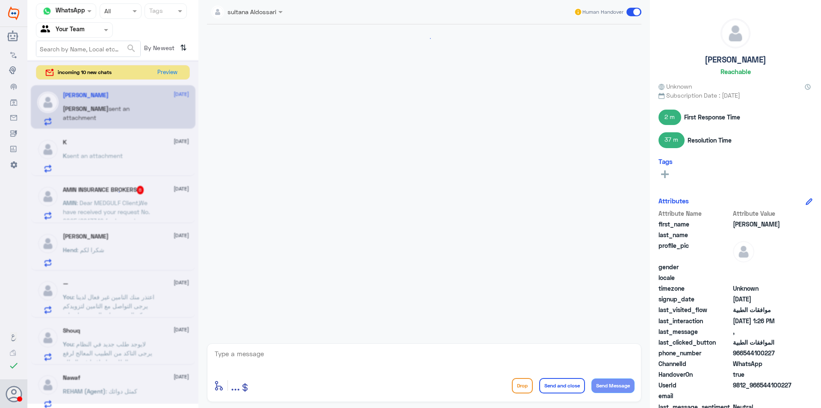
scroll to position [340, 0]
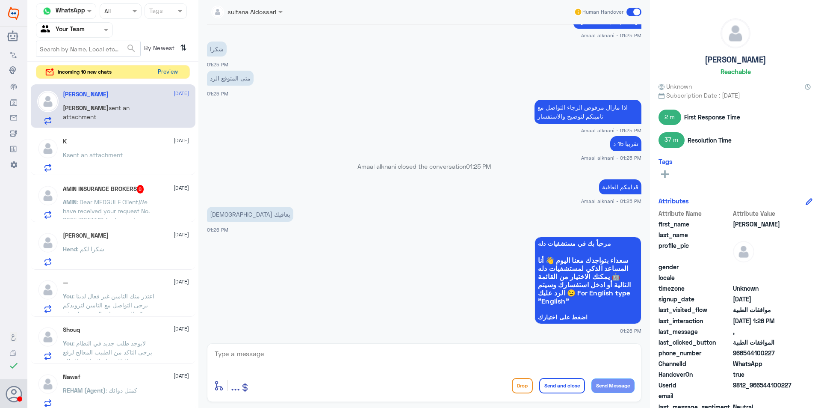
click at [169, 72] on button "Preview" at bounding box center [167, 71] width 27 height 13
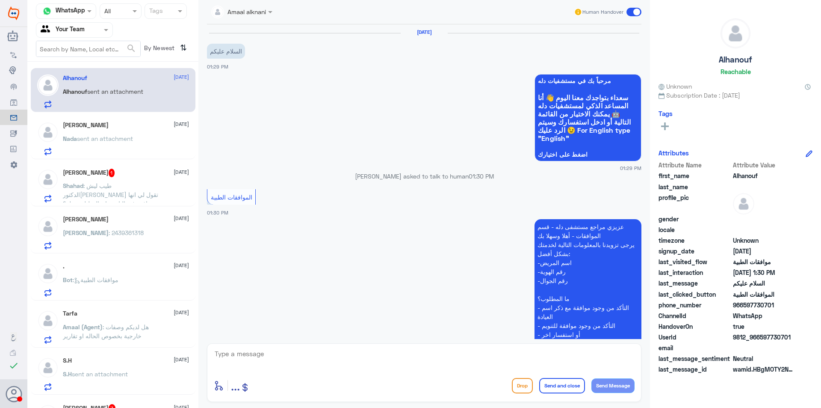
scroll to position [105, 0]
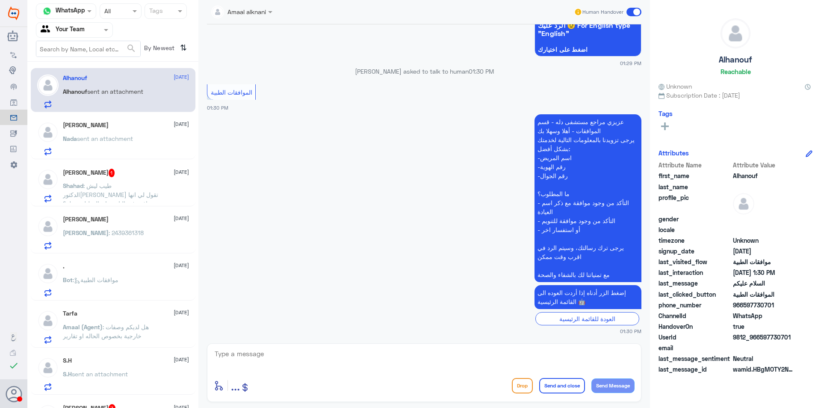
click at [458, 360] on textarea at bounding box center [424, 358] width 421 height 21
type textarea "مرحبا كيف اقدر اساعدك"
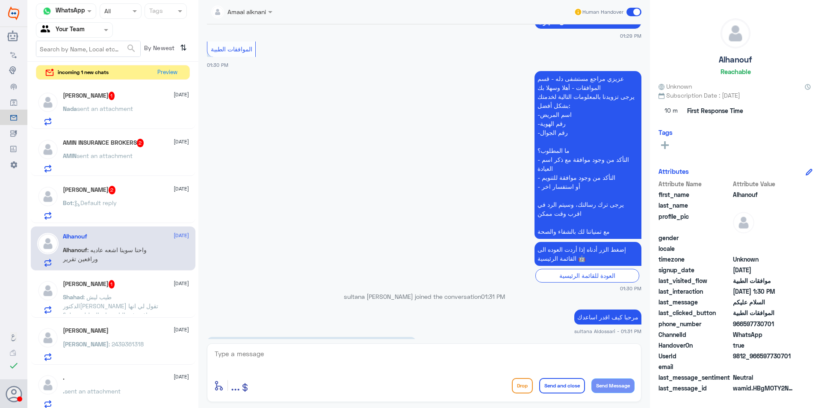
scroll to position [249, 0]
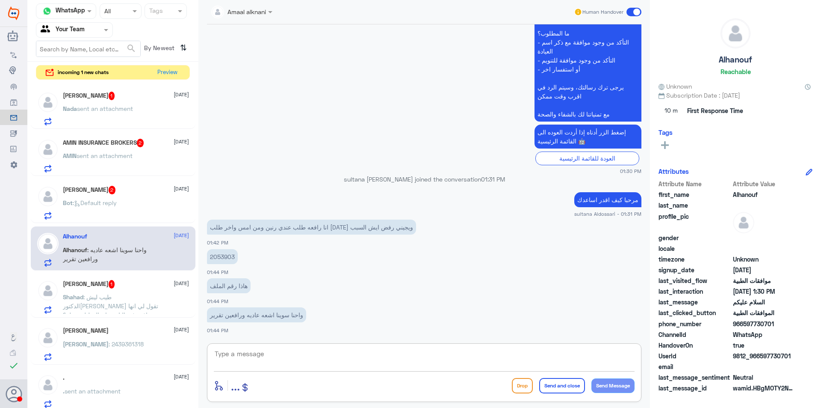
click at [219, 257] on p "2053903" at bounding box center [222, 256] width 31 height 15
copy p "2053903"
